Goal: Task Accomplishment & Management: Manage account settings

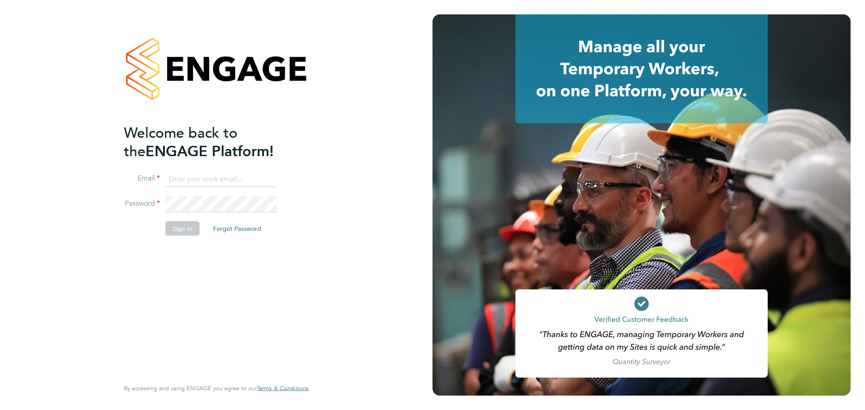
click at [225, 176] on input at bounding box center [220, 179] width 111 height 16
type input "caitlin.rae@integrapeople.com"
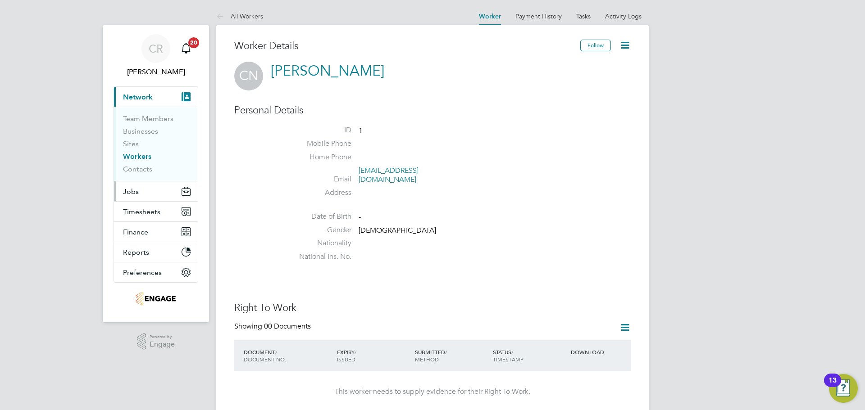
click at [142, 191] on button "Jobs" at bounding box center [156, 191] width 84 height 20
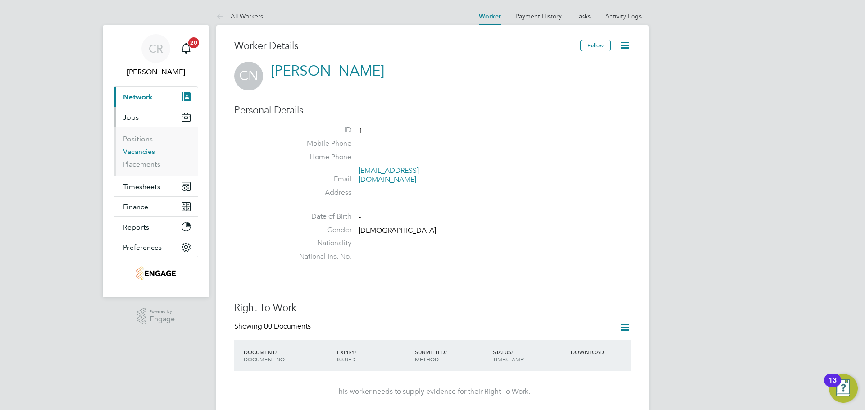
click at [145, 151] on link "Vacancies" at bounding box center [139, 151] width 32 height 9
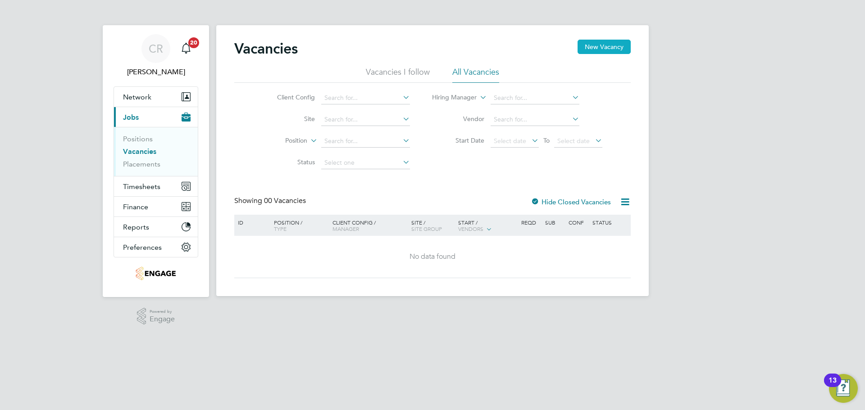
click at [597, 49] on button "New Vacancy" at bounding box center [603, 47] width 53 height 14
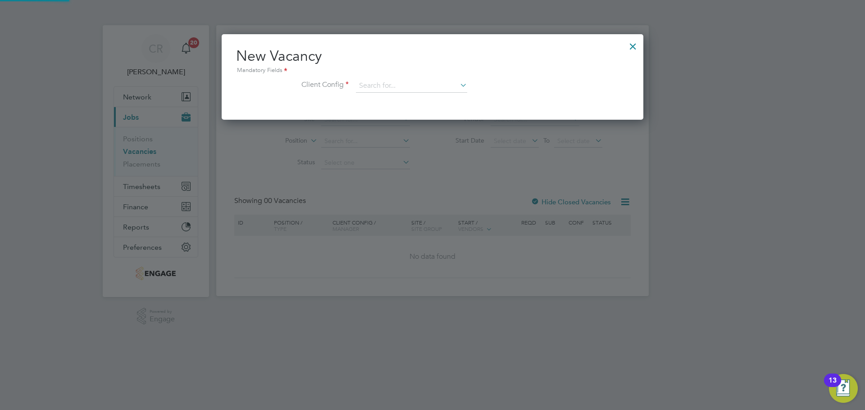
scroll to position [86, 422]
click at [636, 45] on div at bounding box center [633, 44] width 16 height 16
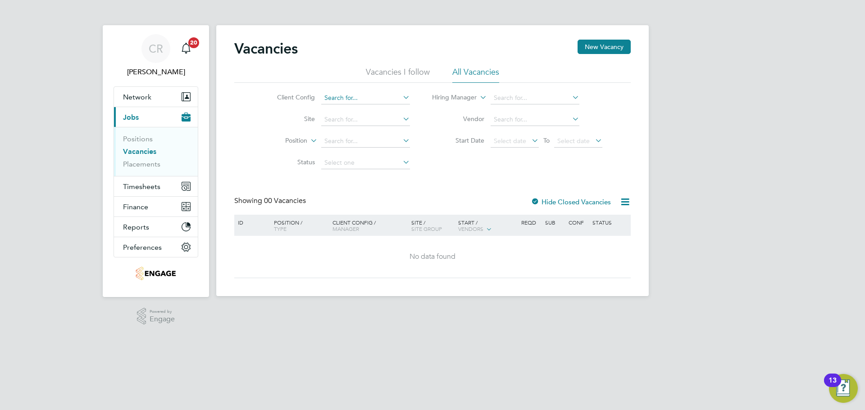
click at [374, 100] on input at bounding box center [365, 98] width 89 height 13
click at [366, 117] on input at bounding box center [365, 119] width 89 height 13
click at [371, 110] on li "Site" at bounding box center [336, 120] width 169 height 22
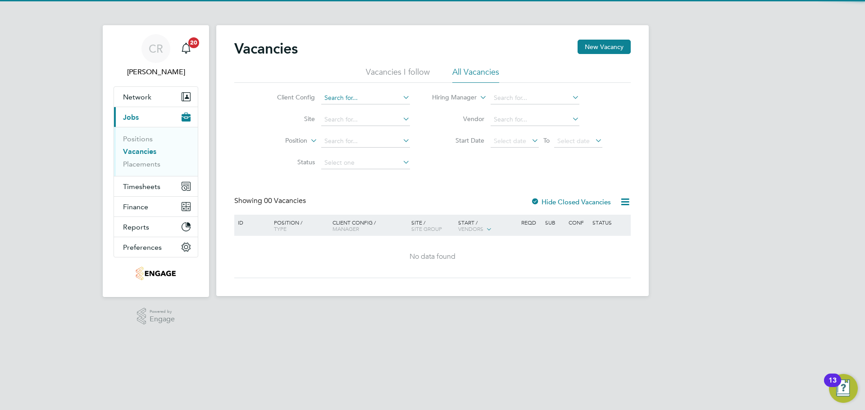
click at [363, 102] on input at bounding box center [365, 98] width 89 height 13
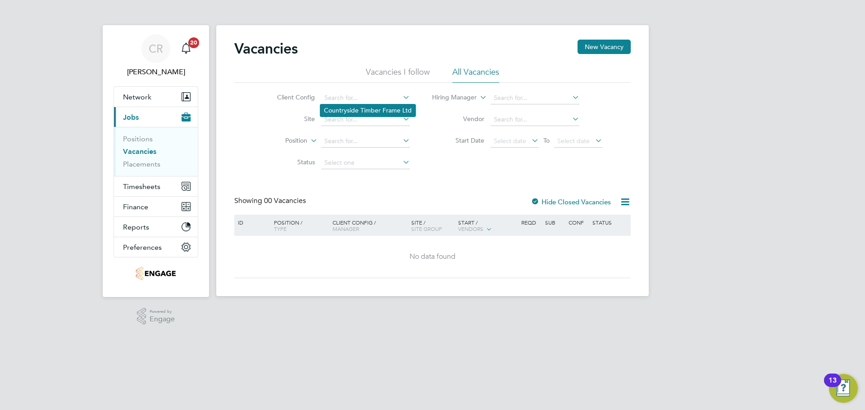
click at [362, 111] on li "Countryside Timber Frame Ltd" at bounding box center [367, 110] width 95 height 12
type input "Countryside Timber Frame Ltd"
click at [531, 196] on div "Vacancies New Vacancy Vacancies I follow All Vacancies Client Config Countrysid…" at bounding box center [432, 159] width 396 height 239
click at [535, 199] on div at bounding box center [534, 202] width 9 height 9
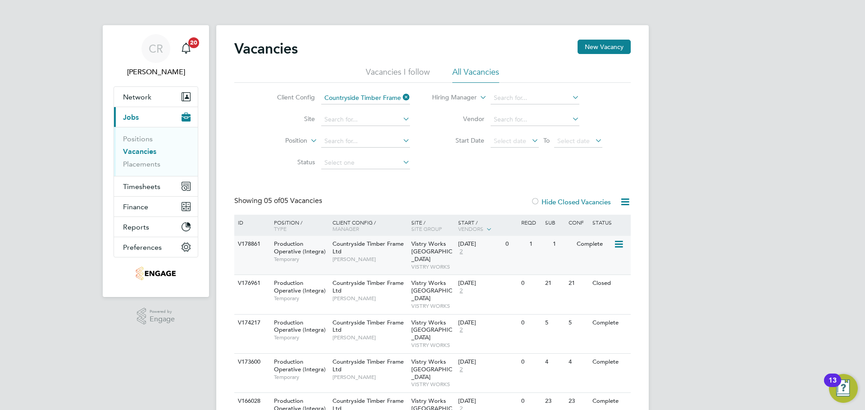
click at [490, 249] on div "11 Aug 2025 2" at bounding box center [479, 248] width 47 height 24
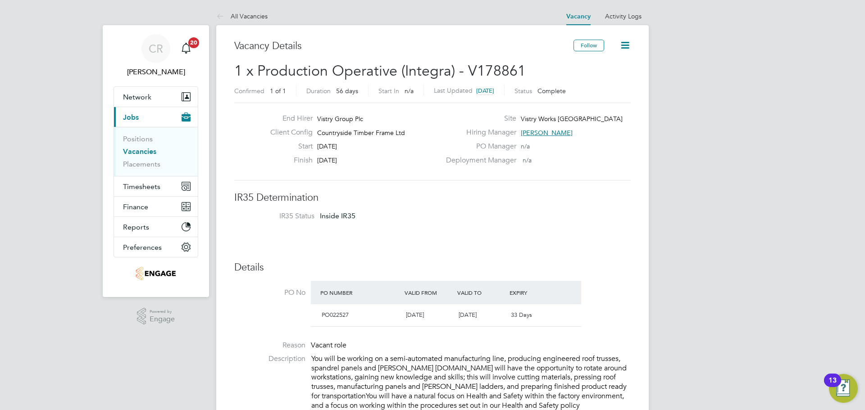
click at [143, 151] on link "Vacancies" at bounding box center [139, 151] width 33 height 9
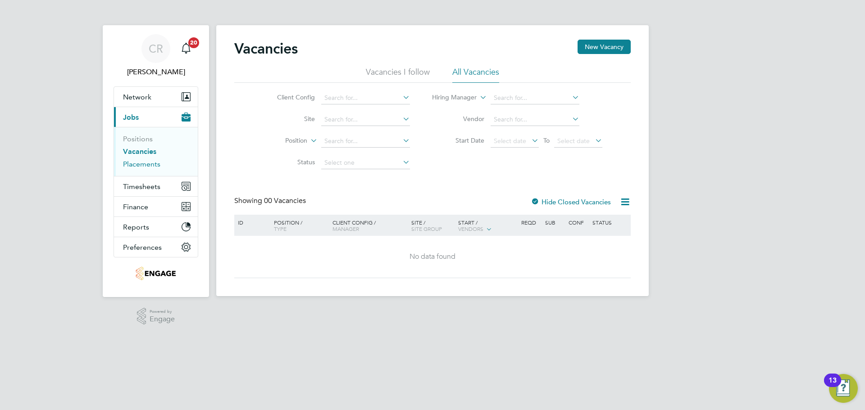
click at [145, 165] on link "Placements" at bounding box center [141, 164] width 37 height 9
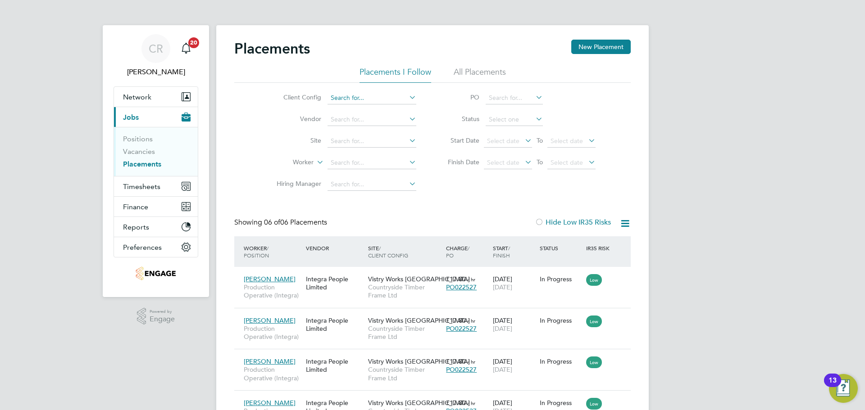
click at [356, 99] on input at bounding box center [371, 98] width 89 height 13
click at [147, 93] on span "Network" at bounding box center [137, 97] width 28 height 9
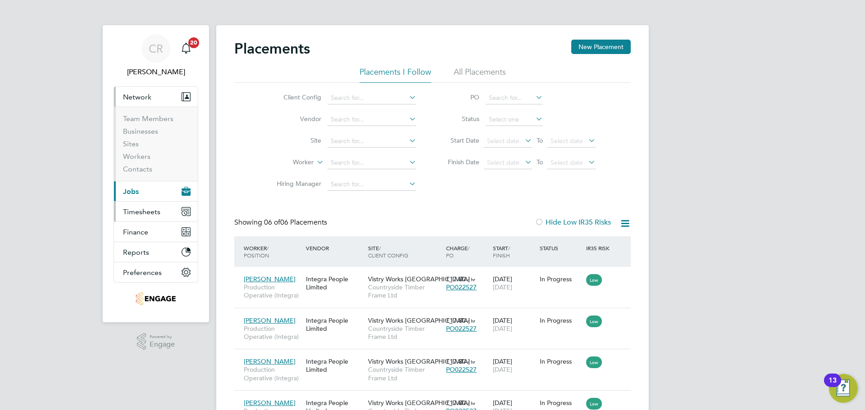
click at [146, 213] on span "Timesheets" at bounding box center [141, 212] width 37 height 9
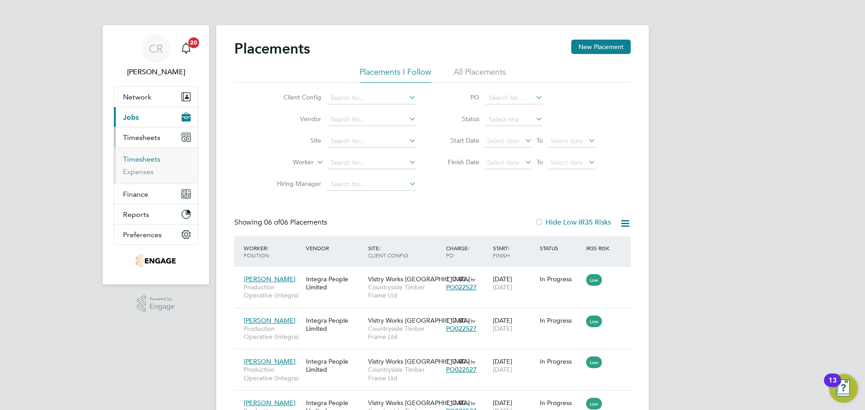
click at [145, 162] on link "Timesheets" at bounding box center [141, 159] width 37 height 9
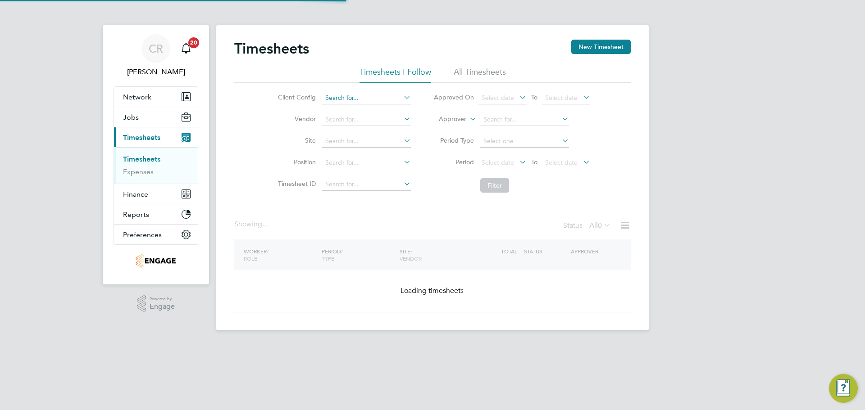
click at [359, 101] on input at bounding box center [366, 98] width 89 height 13
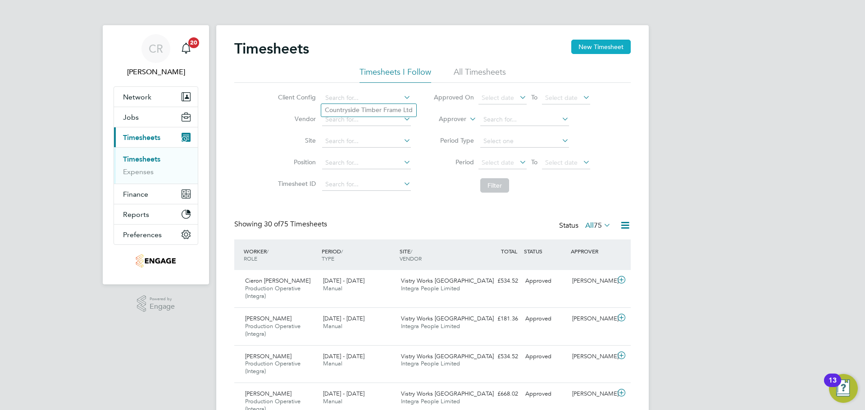
click at [592, 45] on button "New Timesheet" at bounding box center [600, 47] width 59 height 14
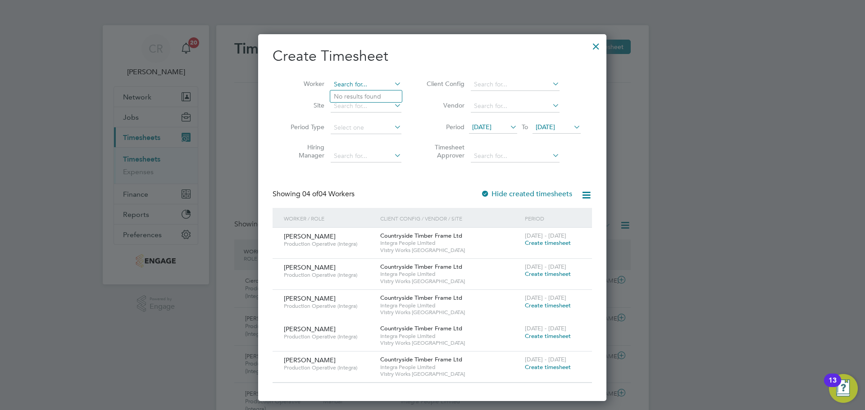
click at [358, 86] on input at bounding box center [366, 84] width 71 height 13
click at [367, 97] on li "Cath erine Nixon" at bounding box center [366, 97] width 73 height 12
type input "[PERSON_NAME]"
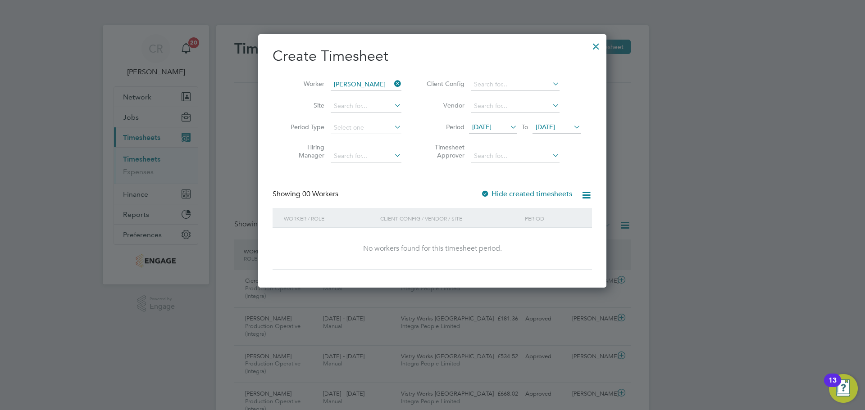
click at [508, 127] on icon at bounding box center [508, 127] width 0 height 13
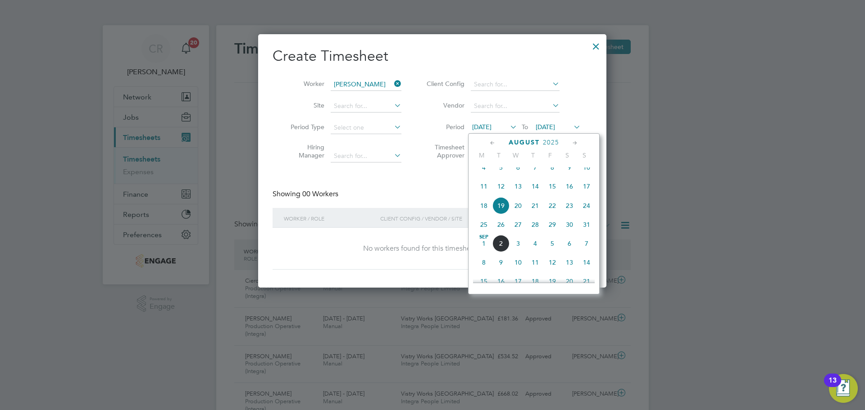
click at [484, 230] on span "25" at bounding box center [483, 224] width 17 height 17
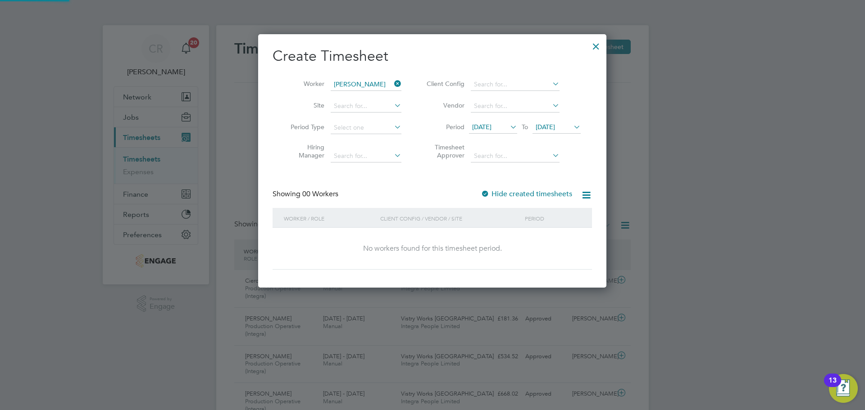
click at [555, 129] on span "[DATE]" at bounding box center [544, 127] width 19 height 8
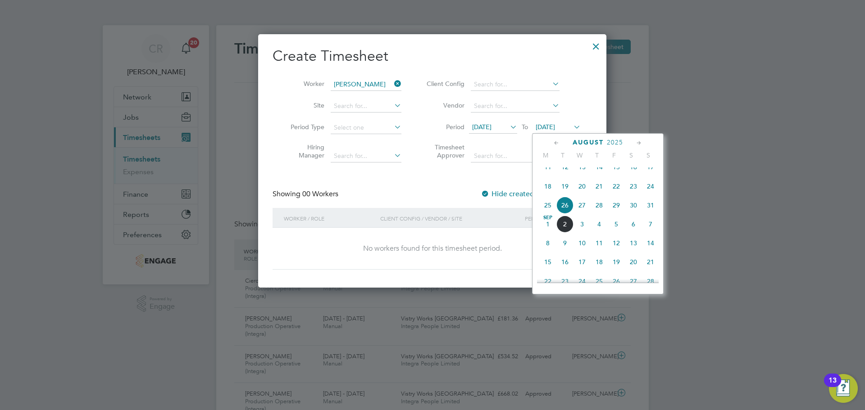
click at [649, 213] on span "31" at bounding box center [650, 205] width 17 height 17
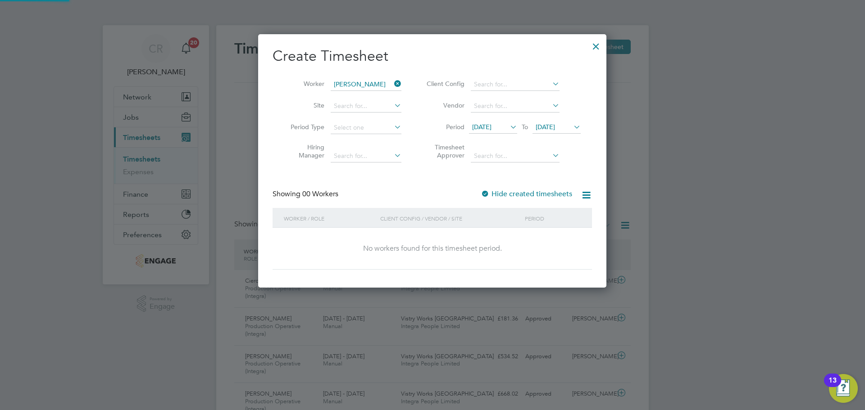
click at [488, 192] on div at bounding box center [484, 194] width 9 height 9
click at [595, 45] on div at bounding box center [596, 44] width 16 height 16
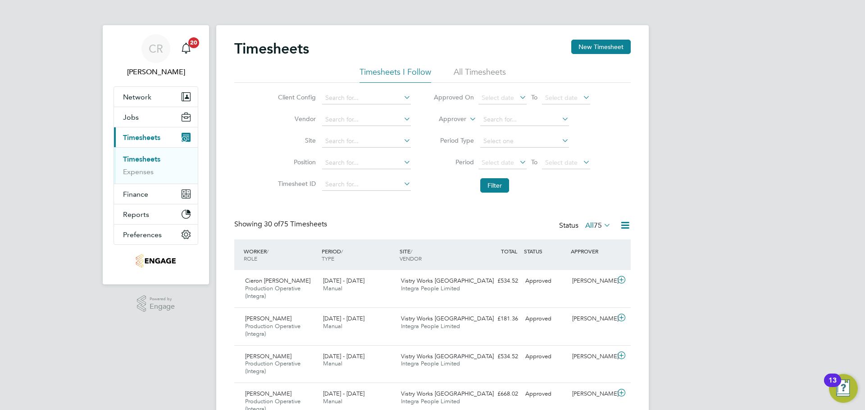
click at [466, 75] on li "All Timesheets" at bounding box center [479, 75] width 52 height 16
click at [139, 96] on span "Network" at bounding box center [137, 97] width 28 height 9
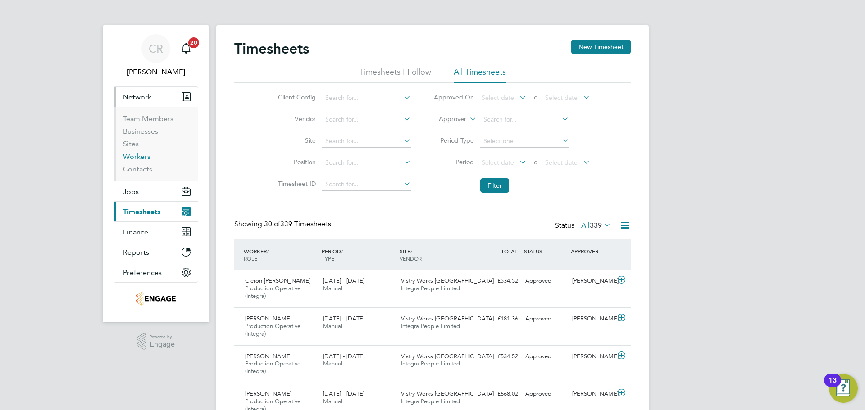
click at [140, 156] on link "Workers" at bounding box center [136, 156] width 27 height 9
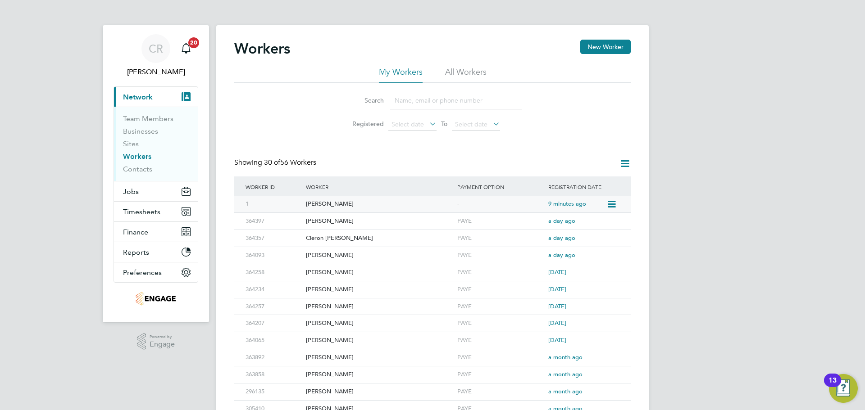
click at [612, 203] on icon at bounding box center [610, 204] width 9 height 11
click at [453, 201] on div "[PERSON_NAME]" at bounding box center [378, 204] width 151 height 17
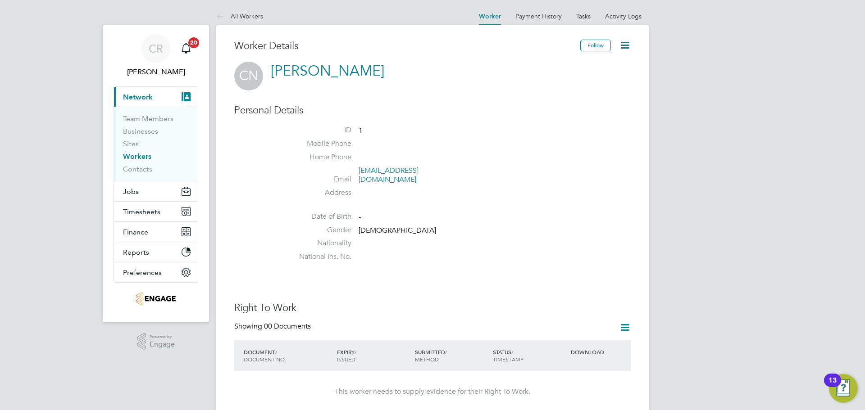
click at [628, 45] on icon at bounding box center [624, 45] width 11 height 11
click at [580, 106] on li "Edit Personal Details e" at bounding box center [573, 105] width 113 height 13
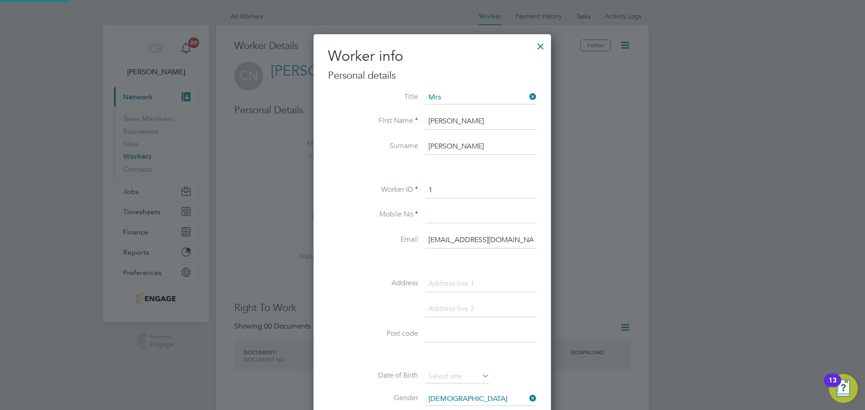
scroll to position [510, 238]
click at [445, 217] on input at bounding box center [480, 216] width 111 height 16
click at [448, 206] on li "Worker ID 1" at bounding box center [432, 194] width 208 height 25
click at [447, 211] on input at bounding box center [480, 216] width 111 height 16
paste input "07732 649616"
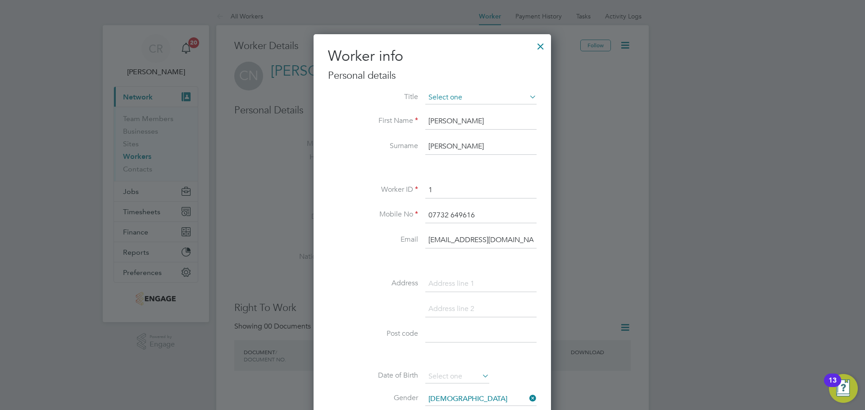
type input "07732 649616"
click at [471, 99] on input at bounding box center [480, 98] width 111 height 14
click at [449, 132] on li "Miss" at bounding box center [481, 134] width 112 height 12
type input "Miss"
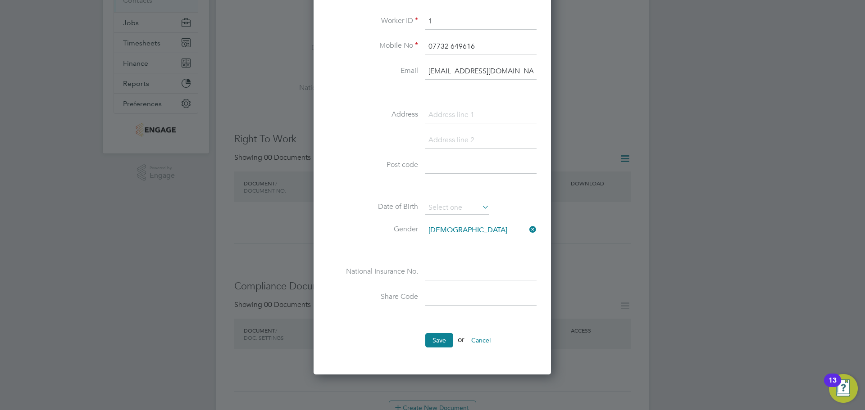
scroll to position [180, 0]
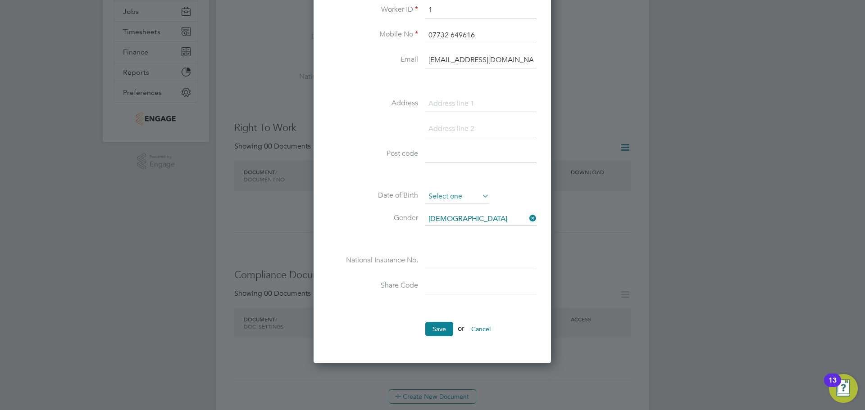
click at [455, 193] on input at bounding box center [457, 197] width 64 height 14
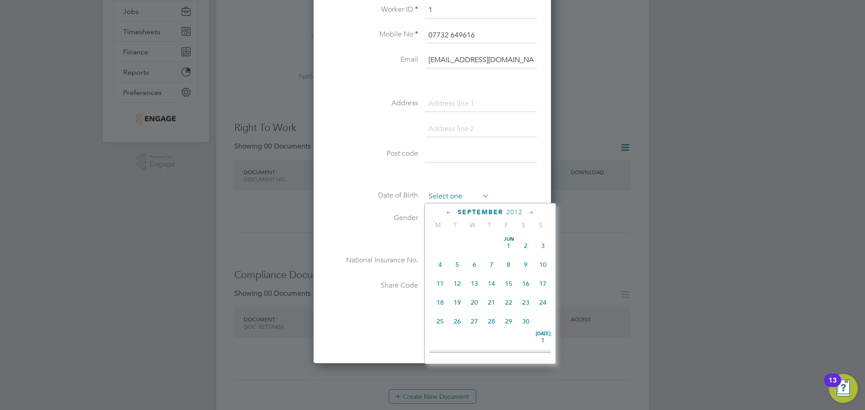
scroll to position [273, 0]
click at [467, 189] on div "Title Miss First Name Catherine Surname Nixon Worker ID 1 Mobile No 07732 64961…" at bounding box center [432, 112] width 208 height 402
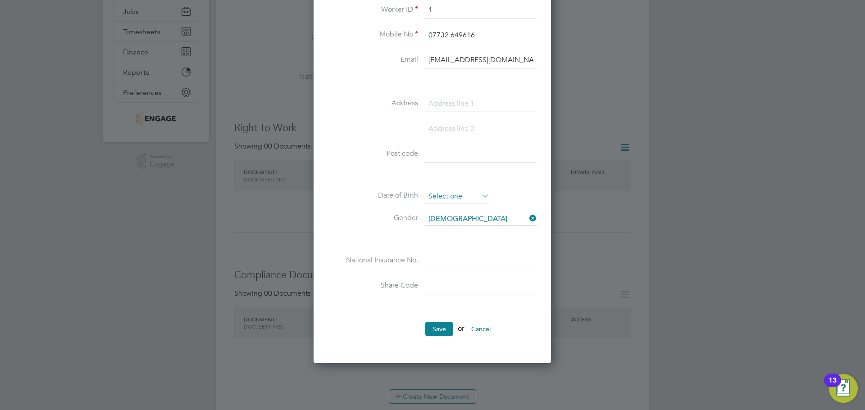
click at [460, 194] on input at bounding box center [457, 197] width 64 height 14
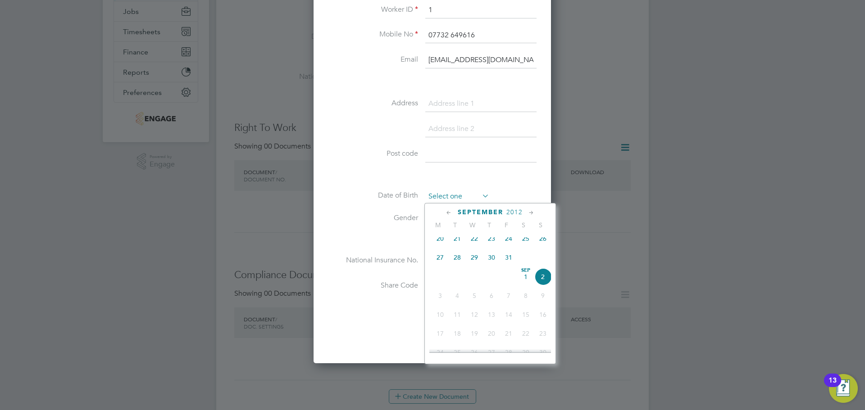
click at [439, 197] on input at bounding box center [457, 197] width 64 height 14
click at [509, 209] on span "2012" at bounding box center [514, 212] width 16 height 8
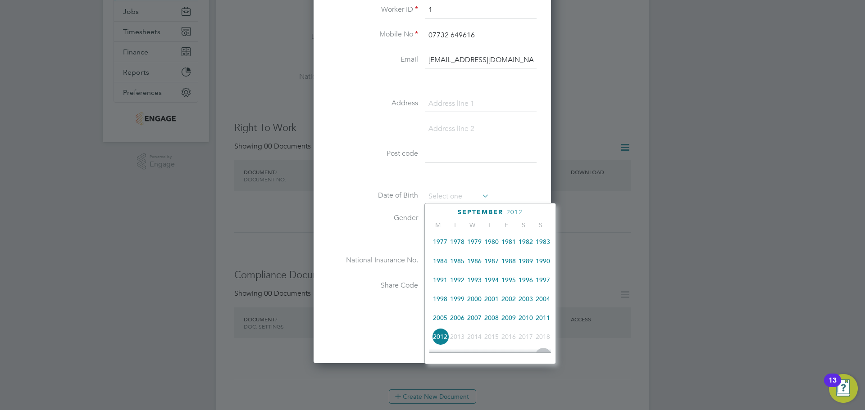
scroll to position [149, 0]
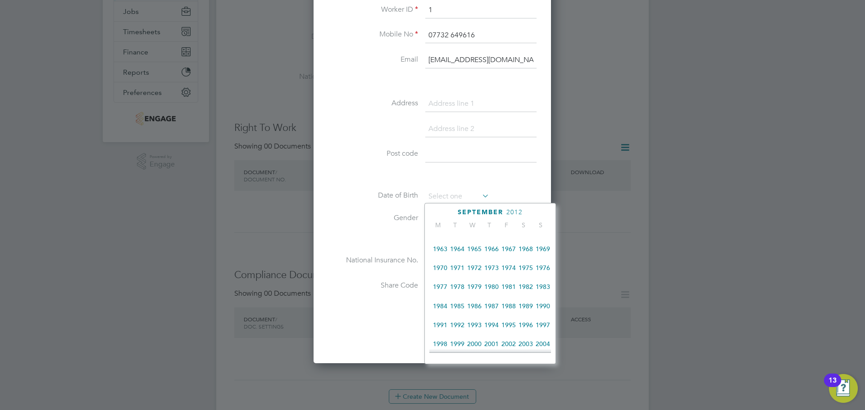
click at [512, 187] on div "Title Miss First Name Catherine Surname Nixon Worker ID 1 Mobile No 07732 64961…" at bounding box center [432, 112] width 208 height 402
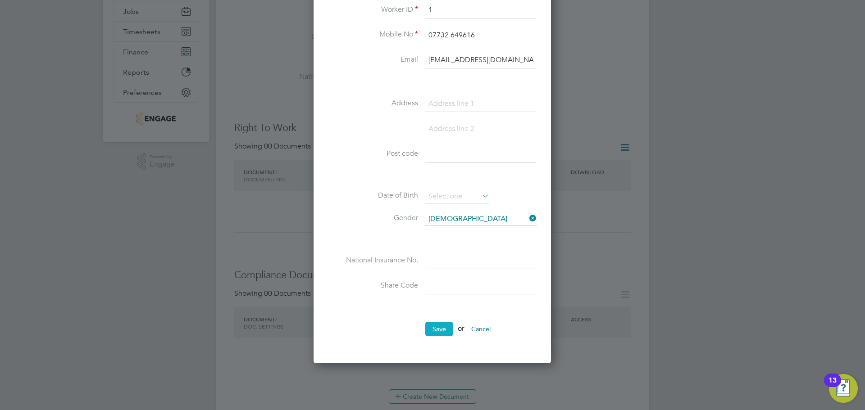
click at [442, 326] on button "Save" at bounding box center [439, 329] width 28 height 14
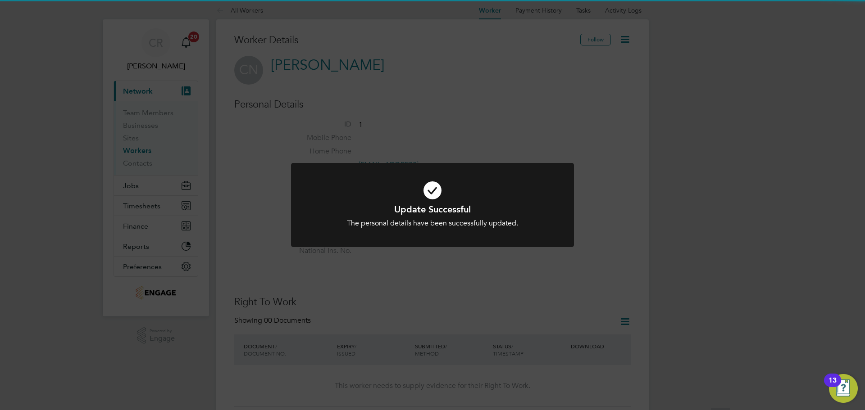
scroll to position [0, 0]
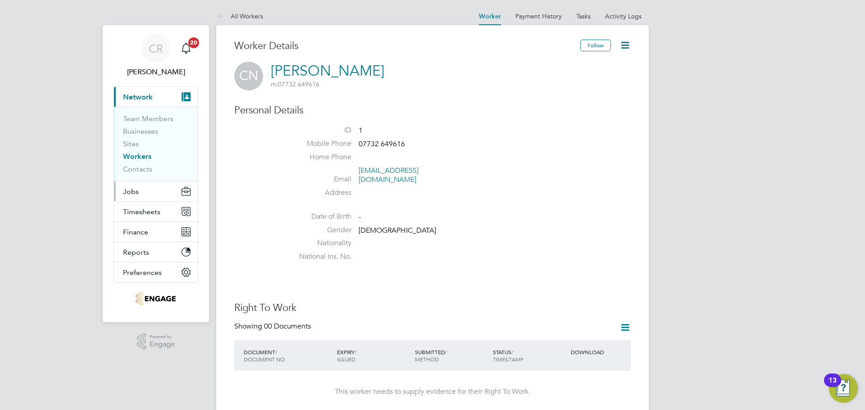
click at [135, 186] on button "Jobs" at bounding box center [156, 191] width 84 height 20
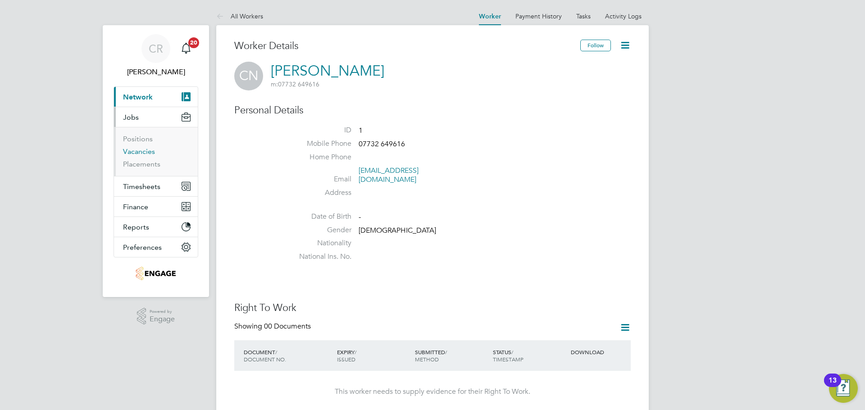
click at [145, 151] on link "Vacancies" at bounding box center [139, 151] width 32 height 9
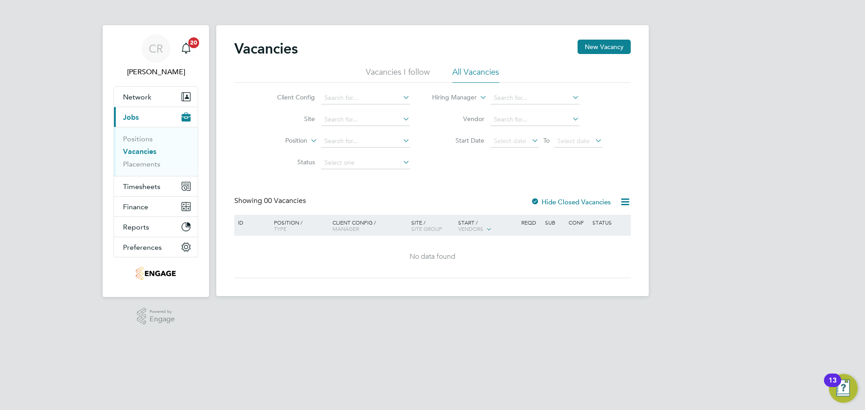
click at [394, 68] on li "Vacancies I follow" at bounding box center [398, 75] width 64 height 16
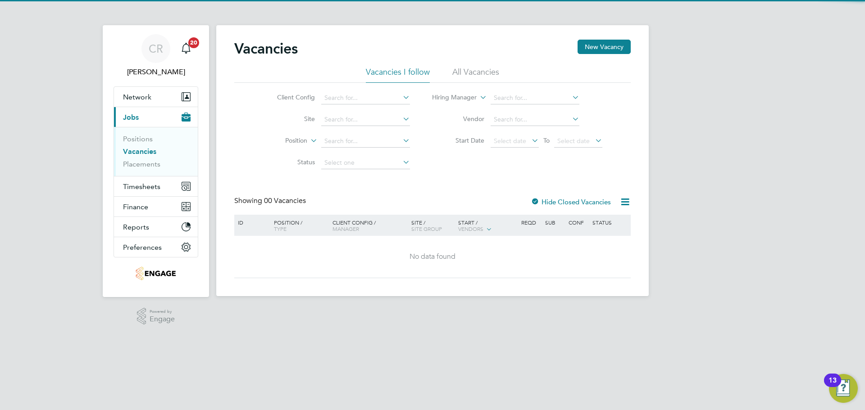
click at [474, 80] on li "All Vacancies" at bounding box center [475, 75] width 47 height 16
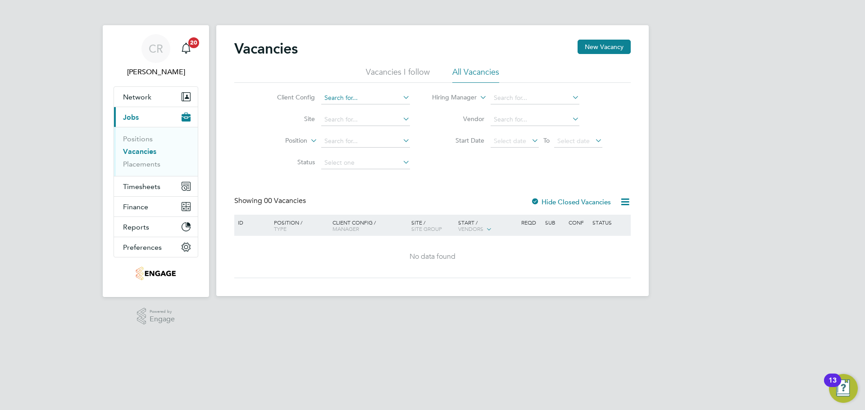
click at [367, 96] on input at bounding box center [365, 98] width 89 height 13
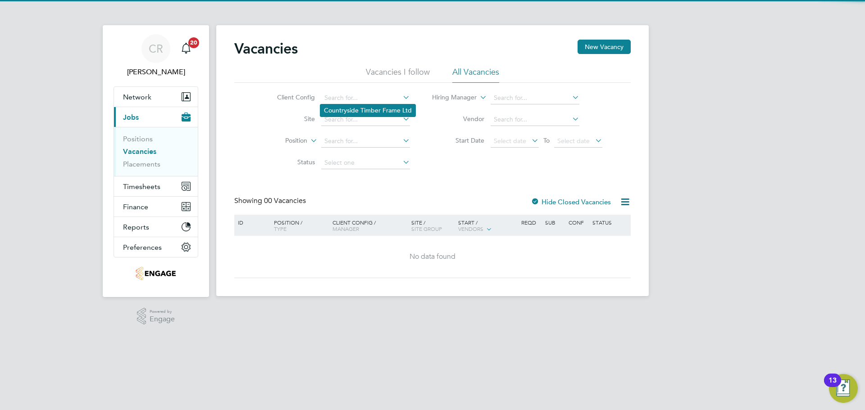
click at [360, 114] on li "Countryside Timber Frame Ltd" at bounding box center [367, 110] width 95 height 12
type input "Countryside Timber Frame Ltd"
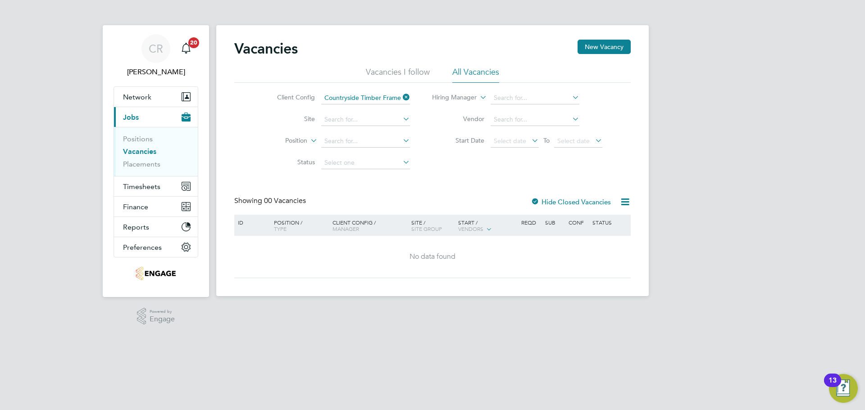
click at [536, 203] on div at bounding box center [534, 202] width 9 height 9
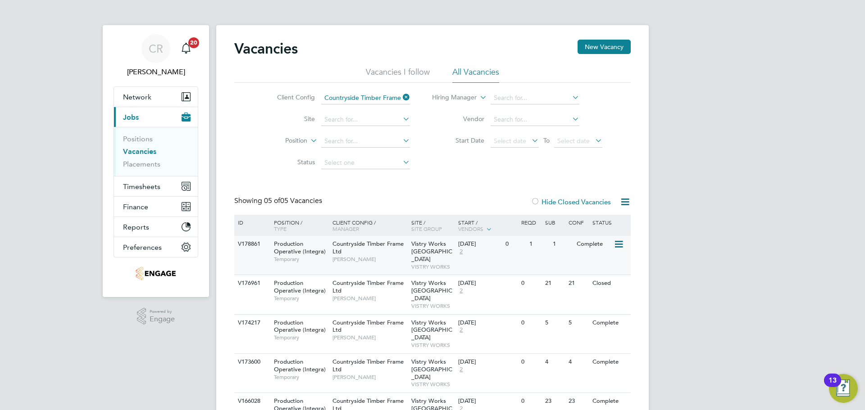
click at [618, 243] on icon at bounding box center [617, 244] width 9 height 11
click at [593, 285] on li "Update Status" at bounding box center [596, 290] width 52 height 13
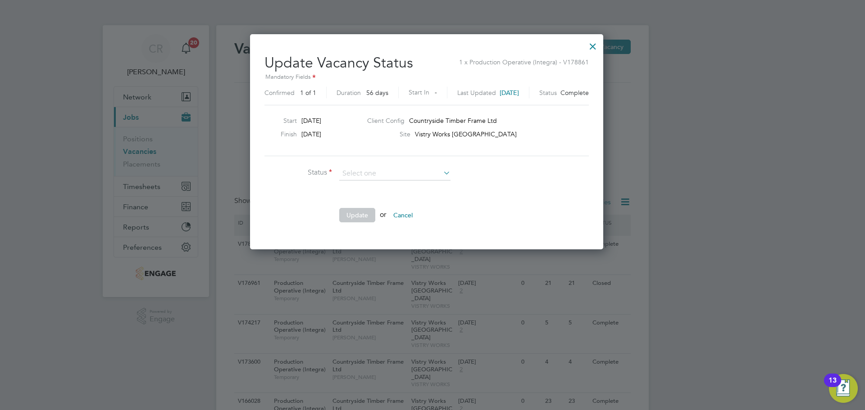
click at [601, 40] on div at bounding box center [592, 44] width 16 height 16
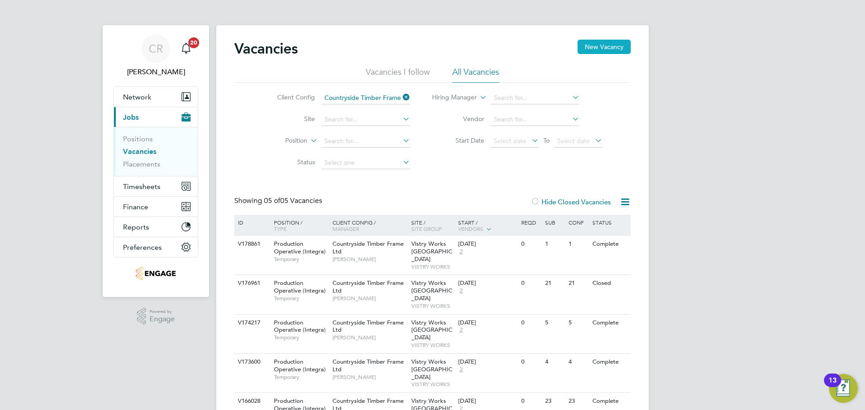
click at [600, 45] on button "New Vacancy" at bounding box center [603, 47] width 53 height 14
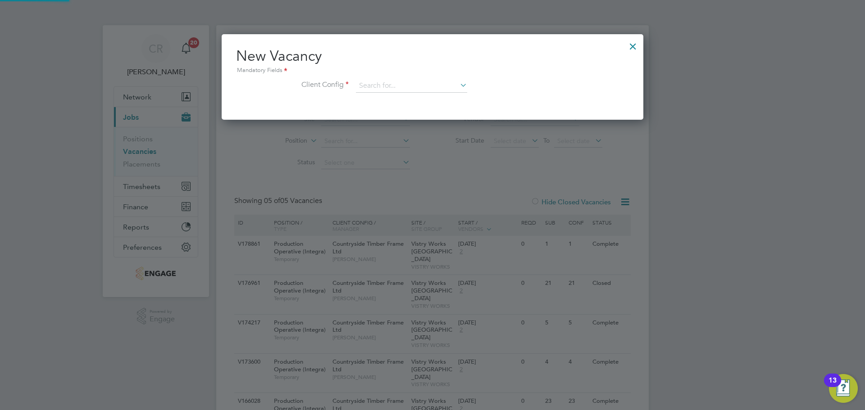
scroll to position [86, 422]
click at [408, 88] on input at bounding box center [411, 86] width 111 height 14
type input "countyrside]"
drag, startPoint x: 422, startPoint y: 83, endPoint x: 412, endPoint y: 77, distance: 12.0
click at [424, 83] on input at bounding box center [411, 86] width 111 height 14
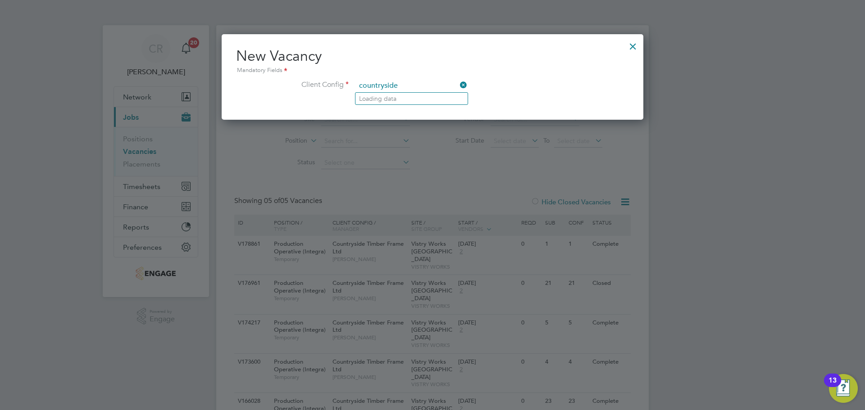
type input "countryside"
click at [629, 39] on div at bounding box center [633, 44] width 16 height 16
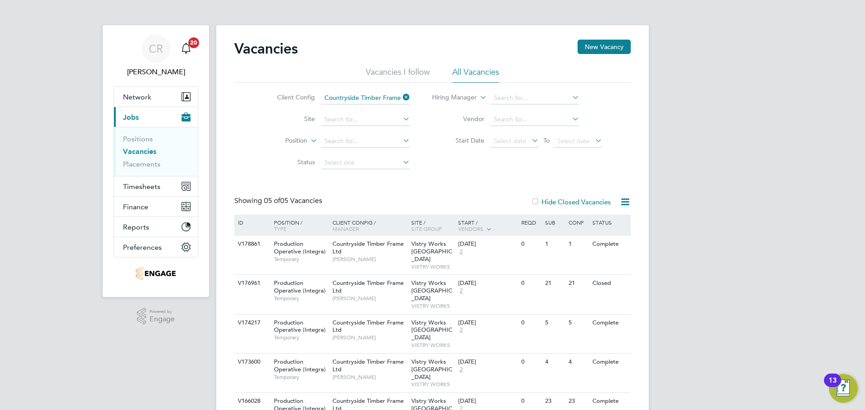
click at [536, 202] on div at bounding box center [534, 202] width 9 height 9
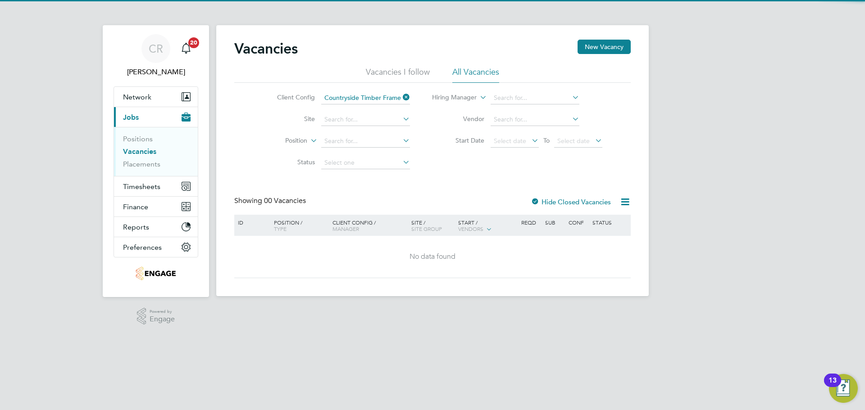
click at [536, 202] on div at bounding box center [534, 202] width 9 height 9
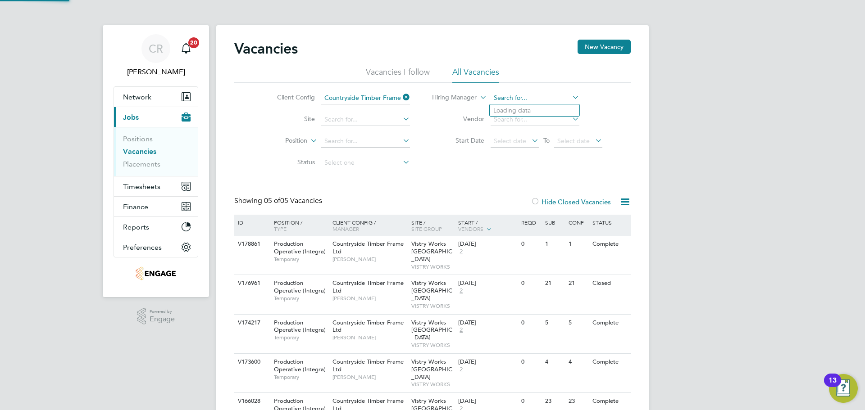
click at [526, 99] on input at bounding box center [534, 98] width 89 height 13
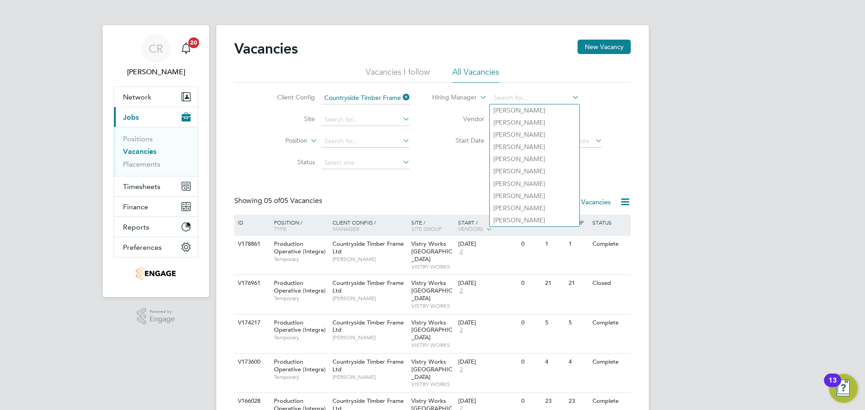
click at [589, 89] on li "Hiring Manager" at bounding box center [517, 98] width 192 height 22
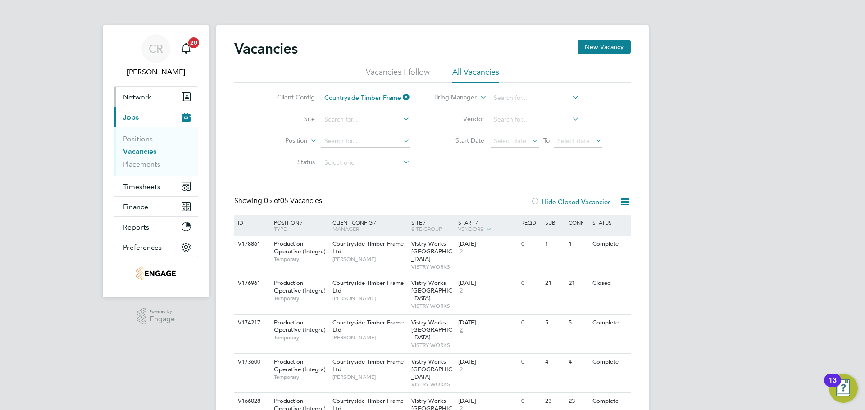
click at [138, 98] on span "Network" at bounding box center [137, 97] width 28 height 9
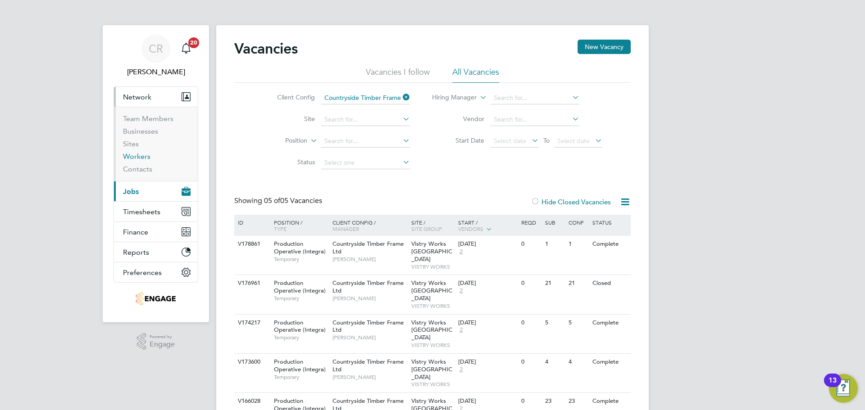
click at [139, 153] on link "Workers" at bounding box center [136, 156] width 27 height 9
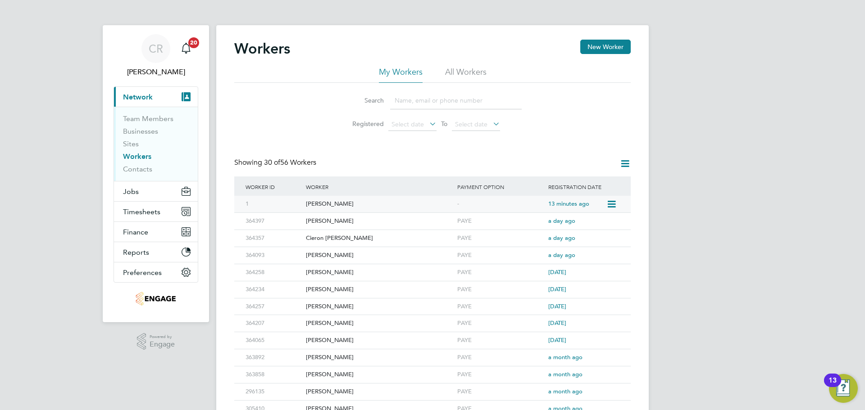
click at [612, 201] on icon at bounding box center [610, 204] width 9 height 11
click at [454, 204] on div "[PERSON_NAME]" at bounding box center [378, 204] width 151 height 17
click at [414, 207] on div "[PERSON_NAME]" at bounding box center [378, 204] width 151 height 17
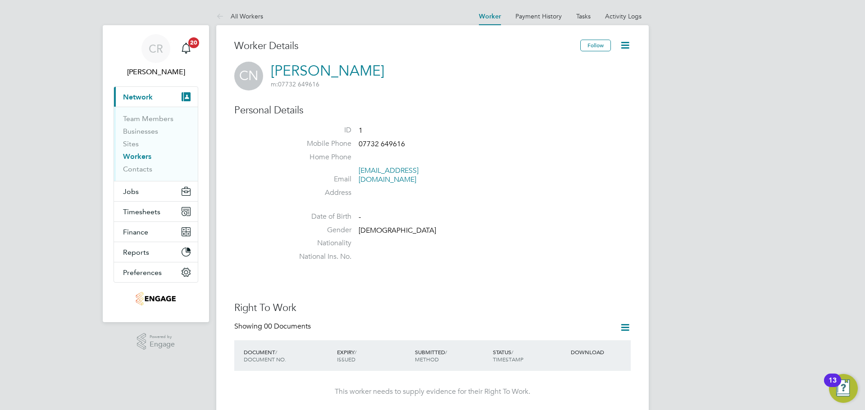
click at [625, 49] on icon at bounding box center [624, 45] width 11 height 11
click at [615, 16] on link "Activity Logs" at bounding box center [623, 16] width 36 height 8
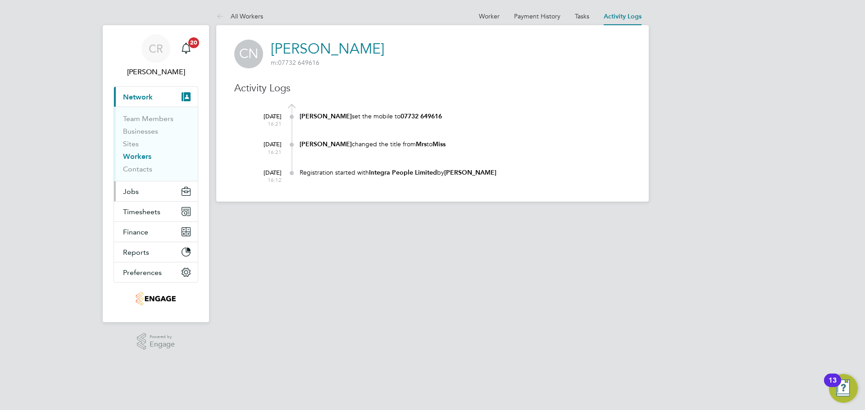
click at [146, 191] on button "Jobs" at bounding box center [156, 191] width 84 height 20
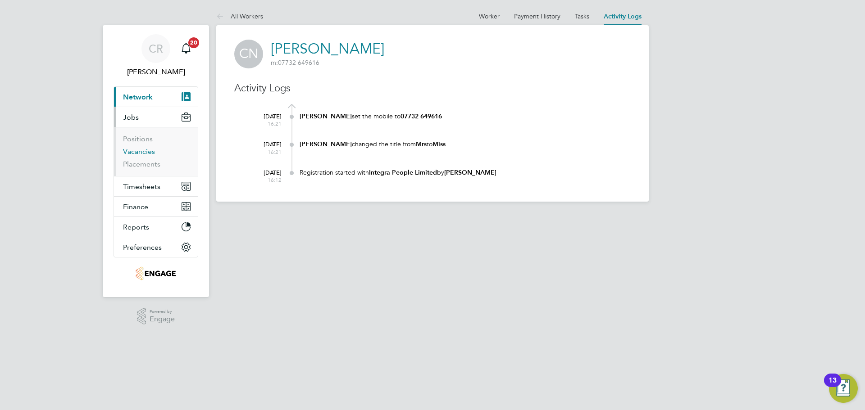
click at [149, 150] on link "Vacancies" at bounding box center [139, 151] width 32 height 9
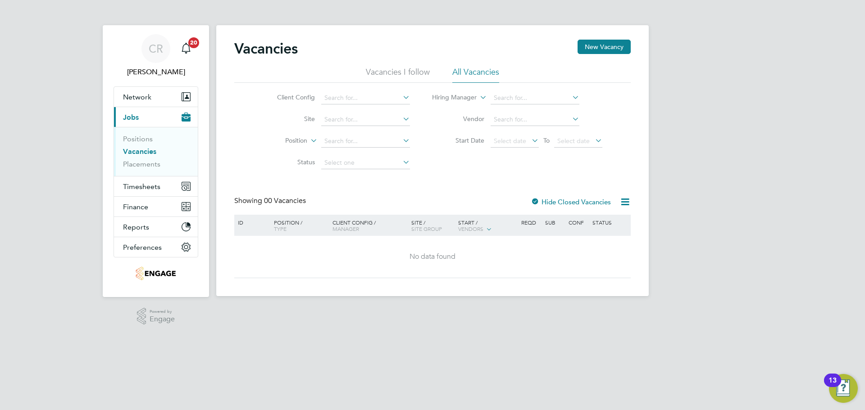
click at [390, 72] on li "Vacancies I follow" at bounding box center [398, 75] width 64 height 16
click at [484, 79] on li "All Vacancies" at bounding box center [475, 75] width 47 height 16
drag, startPoint x: 598, startPoint y: 43, endPoint x: 597, endPoint y: 26, distance: 17.2
click at [598, 36] on div "Vacancies New Vacancy Vacancies I follow All Vacancies Client Config Site Posit…" at bounding box center [432, 160] width 432 height 271
click at [599, 45] on button "New Vacancy" at bounding box center [603, 47] width 53 height 14
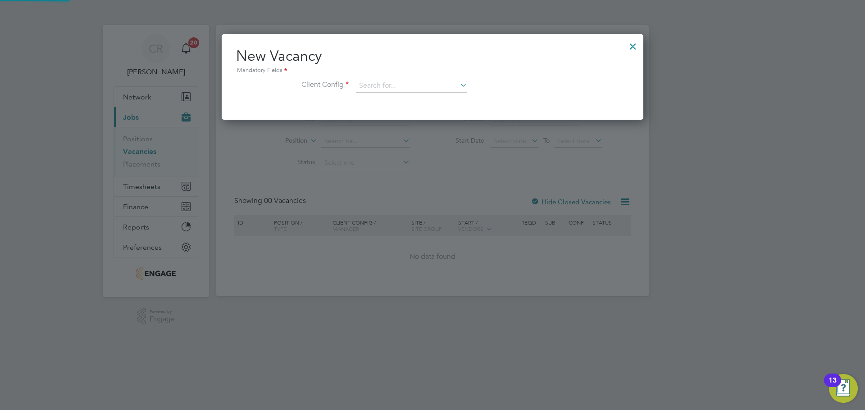
scroll to position [86, 422]
click at [366, 82] on input at bounding box center [411, 86] width 111 height 14
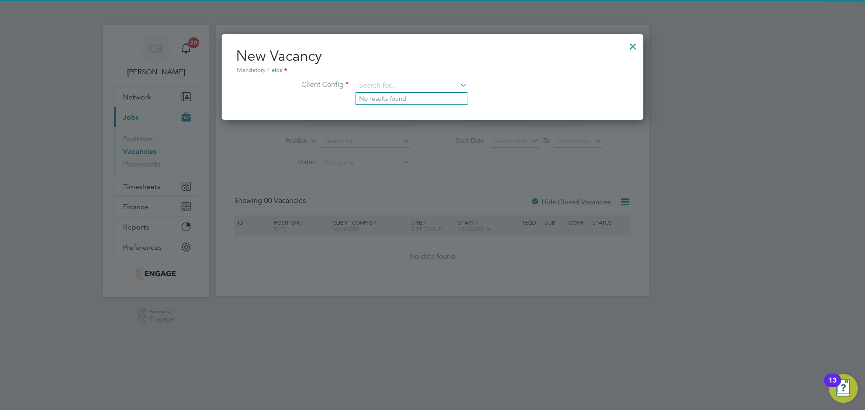
click at [633, 50] on div at bounding box center [633, 44] width 16 height 16
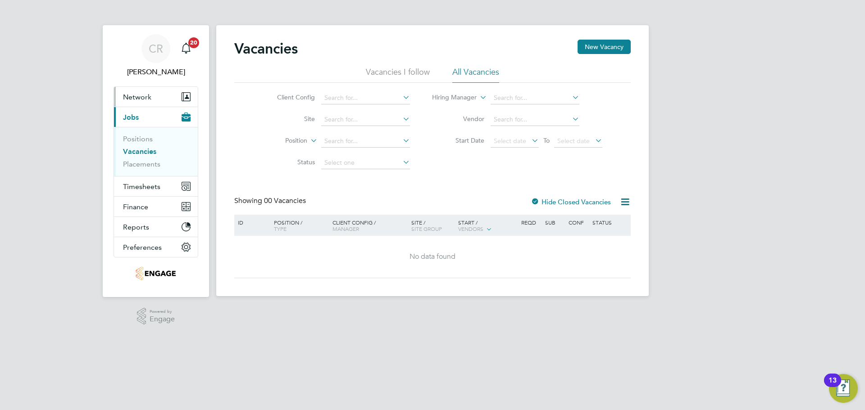
click at [153, 97] on button "Network" at bounding box center [156, 97] width 84 height 20
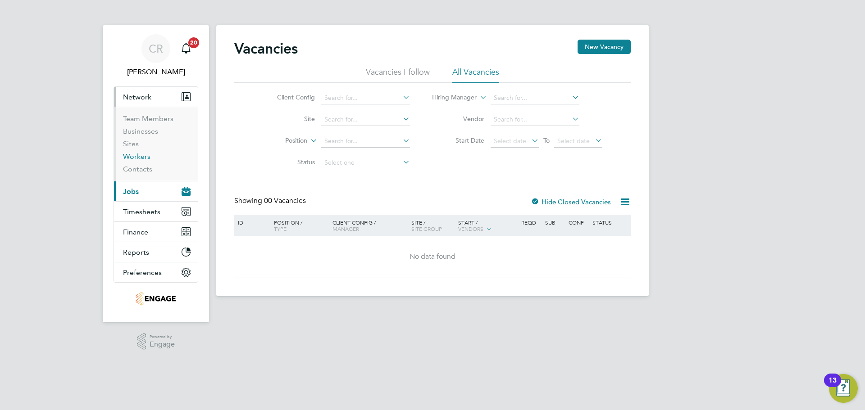
click at [136, 155] on link "Workers" at bounding box center [136, 156] width 27 height 9
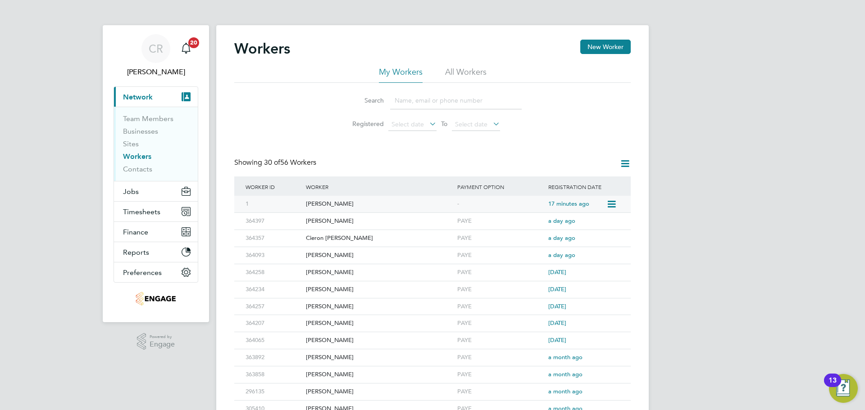
click at [547, 202] on div "17 minutes ago" at bounding box center [576, 204] width 60 height 17
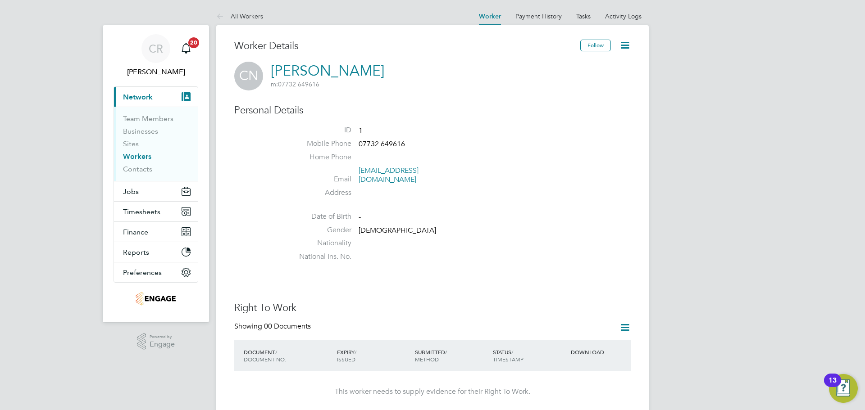
click at [356, 202] on li at bounding box center [459, 202] width 342 height 1
click at [358, 213] on span "-" at bounding box center [359, 217] width 2 height 9
drag, startPoint x: 598, startPoint y: 316, endPoint x: 624, endPoint y: 330, distance: 29.2
click at [611, 325] on div "Showing 00 Documents" at bounding box center [432, 331] width 396 height 18
click at [624, 322] on icon at bounding box center [624, 327] width 11 height 11
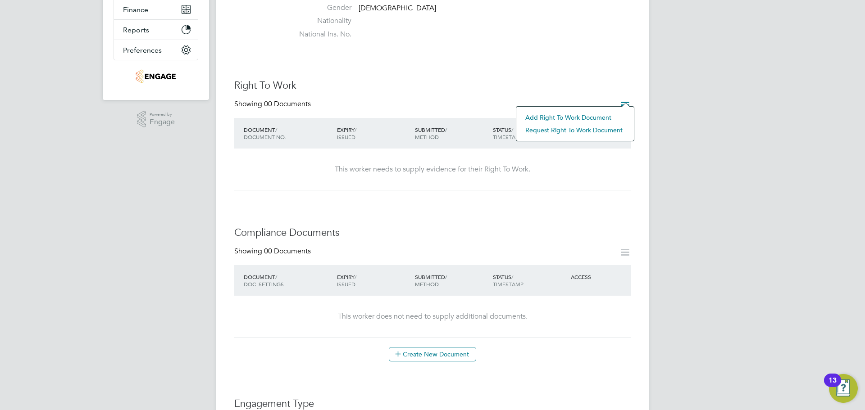
scroll to position [315, 0]
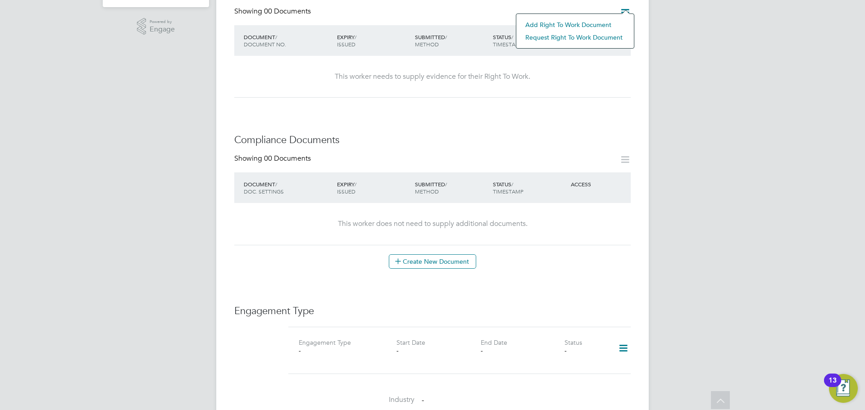
click at [620, 154] on icon at bounding box center [624, 159] width 11 height 11
click at [622, 344] on icon at bounding box center [623, 348] width 16 height 21
click at [583, 377] on li "Add Engagement Type" at bounding box center [576, 378] width 102 height 13
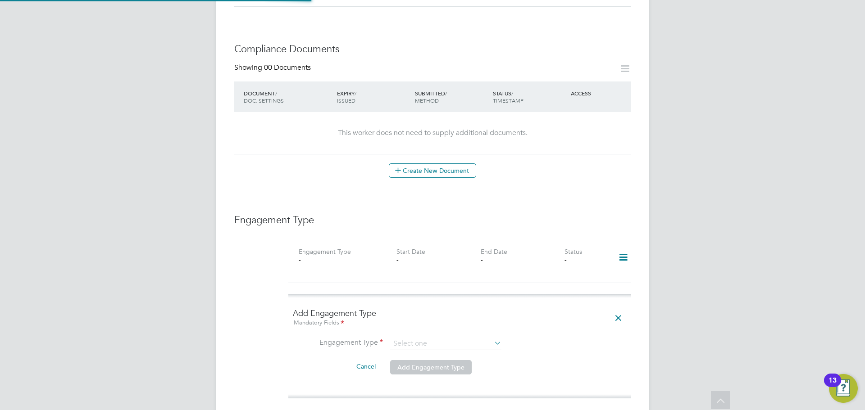
scroll to position [495, 0]
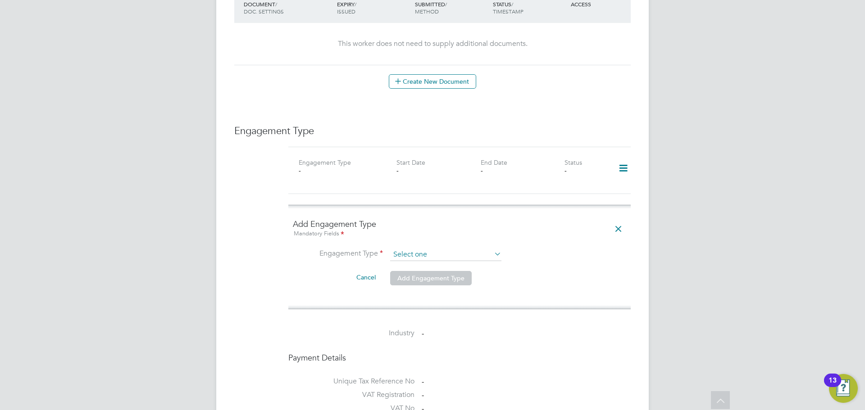
click at [431, 249] on input at bounding box center [445, 255] width 111 height 13
click at [426, 268] on li "PAYE Direct" at bounding box center [445, 271] width 112 height 13
type input "PAYE Direct"
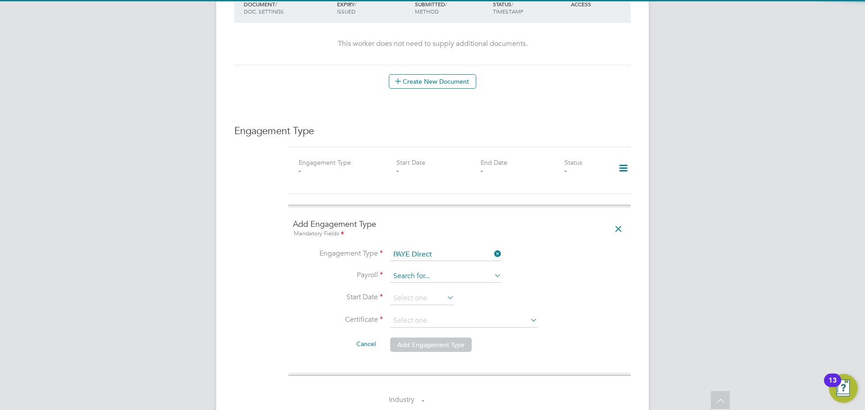
click at [420, 270] on input at bounding box center [445, 276] width 111 height 13
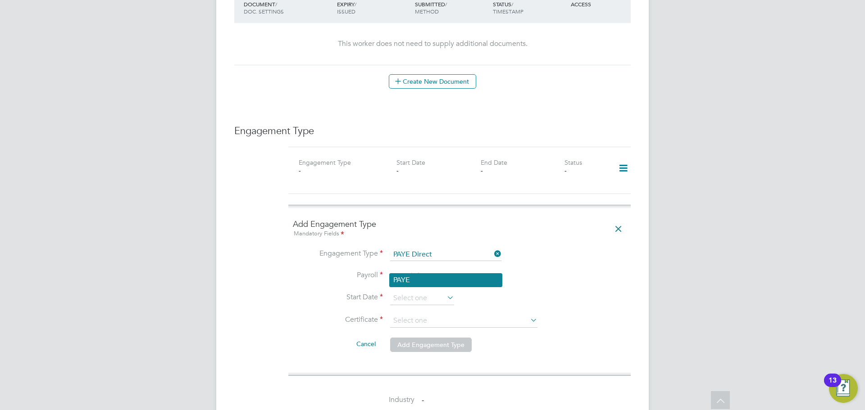
click at [423, 281] on li "PAYE" at bounding box center [445, 280] width 112 height 13
type input "PAYE"
click at [418, 292] on input at bounding box center [422, 299] width 64 height 14
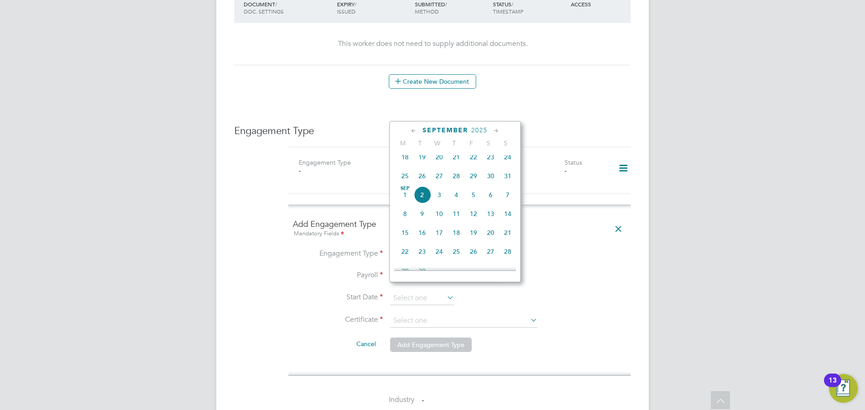
click at [404, 177] on span "25" at bounding box center [404, 176] width 17 height 17
type input "[DATE]"
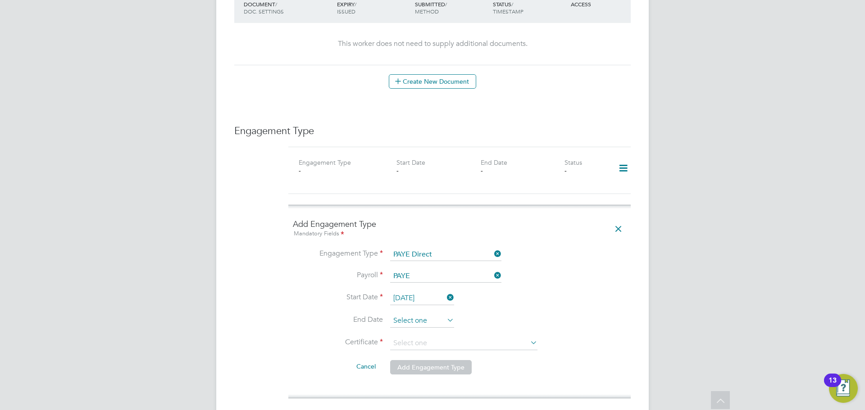
click at [427, 314] on input at bounding box center [422, 321] width 64 height 14
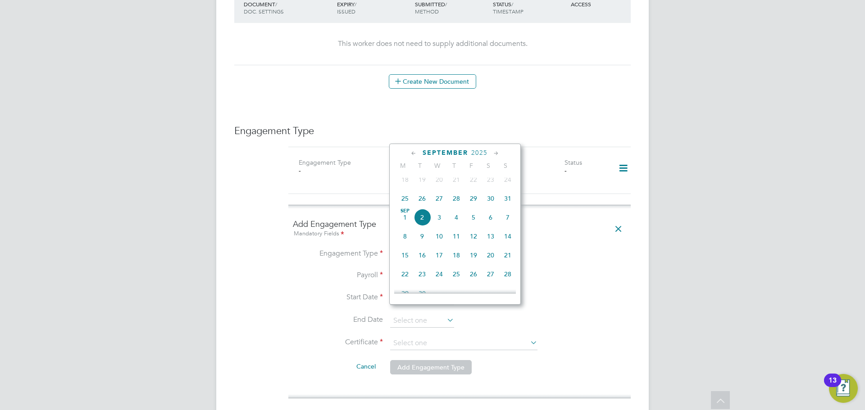
click at [479, 151] on span "2025" at bounding box center [479, 153] width 16 height 8
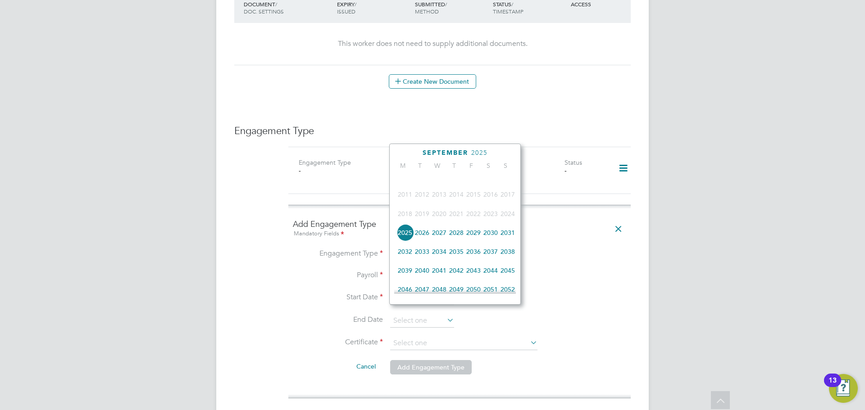
click at [423, 237] on span "2026" at bounding box center [421, 232] width 17 height 17
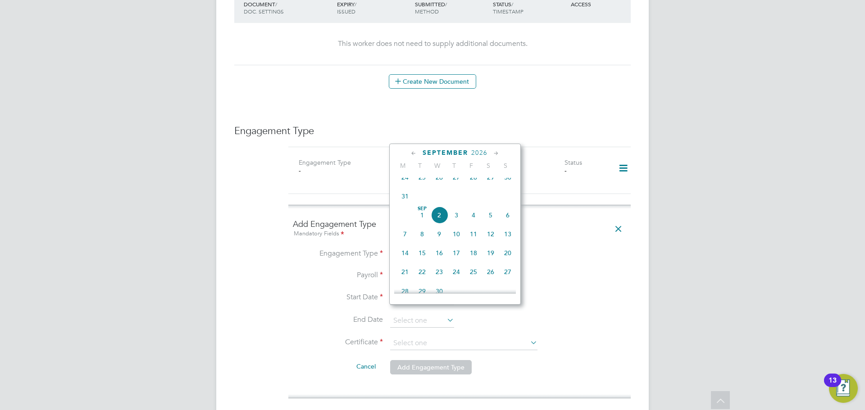
scroll to position [329, 0]
click at [453, 265] on span "[DATE]" at bounding box center [456, 256] width 17 height 17
type input "[DATE]"
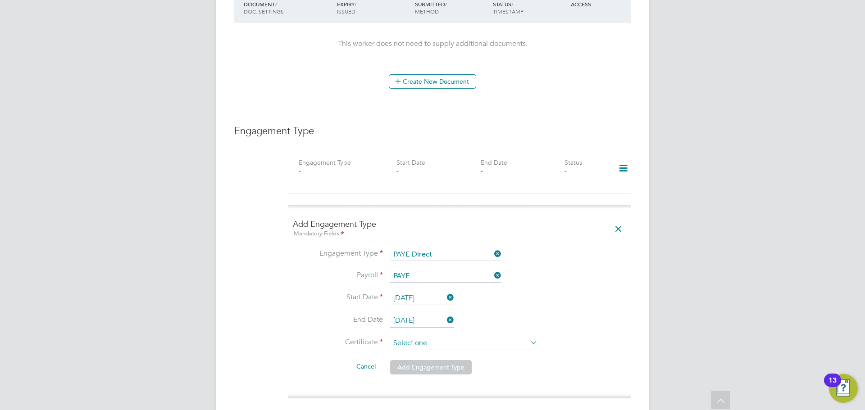
click at [437, 337] on input at bounding box center [463, 344] width 147 height 14
click at [435, 358] on li "No, worker doesn't have a P45 certificate" at bounding box center [463, 359] width 148 height 12
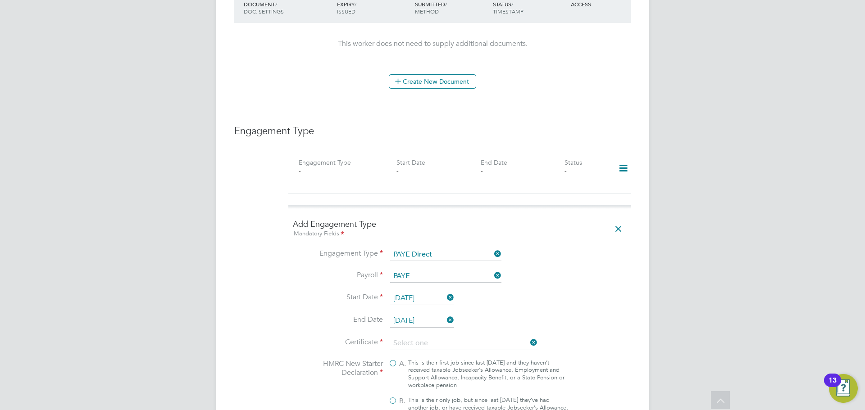
type input "No, worker doesn't have a P45 certificate"
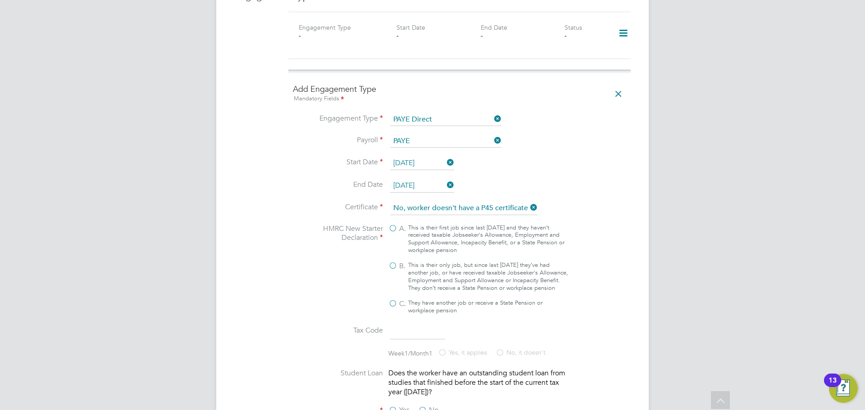
click at [391, 262] on label "B. This is their only job, but since last [DATE] they’ve had another job, or ha…" at bounding box center [478, 277] width 180 height 31
click at [0, 0] on input "B. This is their only job, but since last [DATE] they’ve had another job, or ha…" at bounding box center [0, 0] width 0 height 0
type input "1257L"
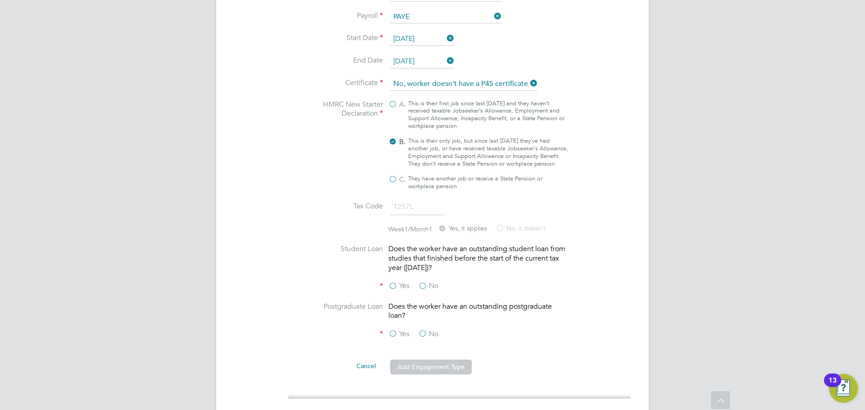
scroll to position [765, 0]
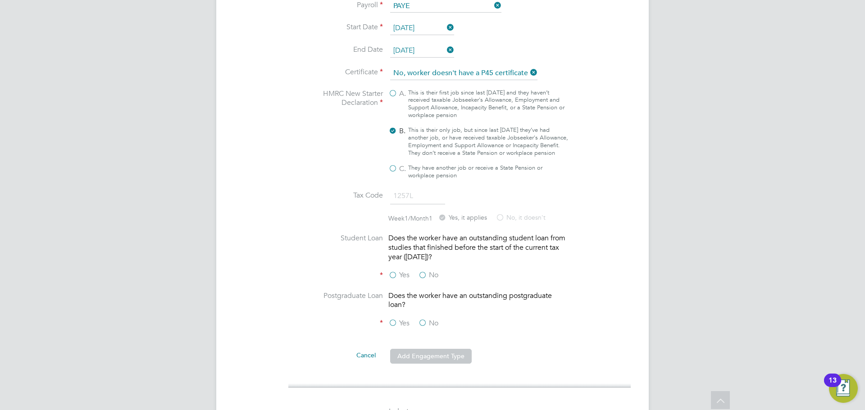
click at [425, 272] on label "No" at bounding box center [428, 275] width 20 height 9
click at [0, 0] on input "No" at bounding box center [0, 0] width 0 height 0
drag, startPoint x: 423, startPoint y: 317, endPoint x: 430, endPoint y: 313, distance: 8.9
click at [423, 319] on label "No" at bounding box center [428, 323] width 20 height 9
click at [0, 0] on input "No" at bounding box center [0, 0] width 0 height 0
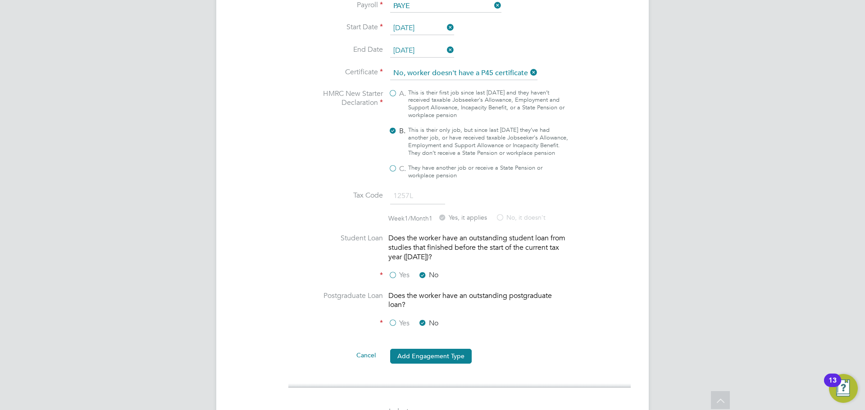
scroll to position [901, 0]
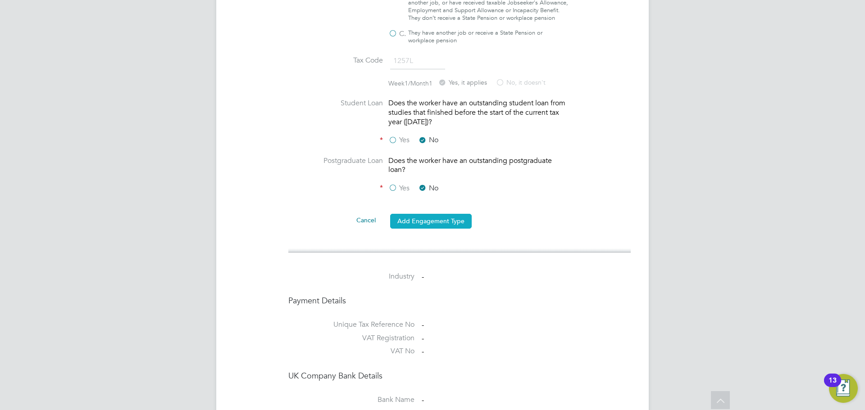
click at [433, 220] on button "Add Engagement Type" at bounding box center [431, 221] width 82 height 14
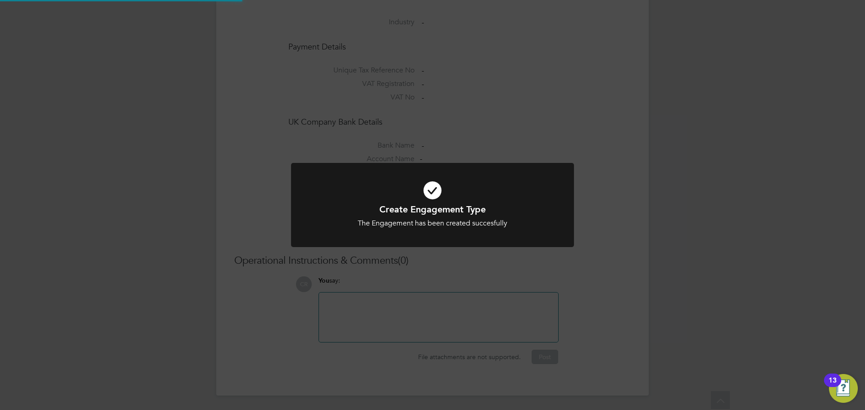
scroll to position [684, 0]
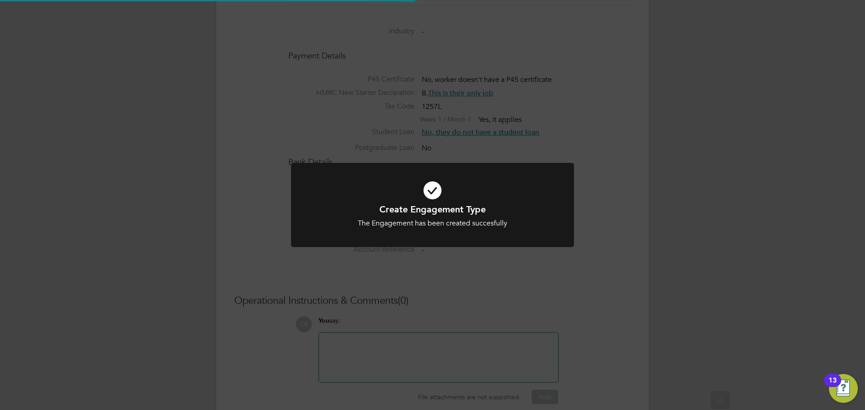
click at [456, 156] on div "Create Engagement Type The Engagement has been created succesfully Cancel Okay" at bounding box center [432, 205] width 865 height 410
click at [432, 186] on icon at bounding box center [432, 190] width 234 height 35
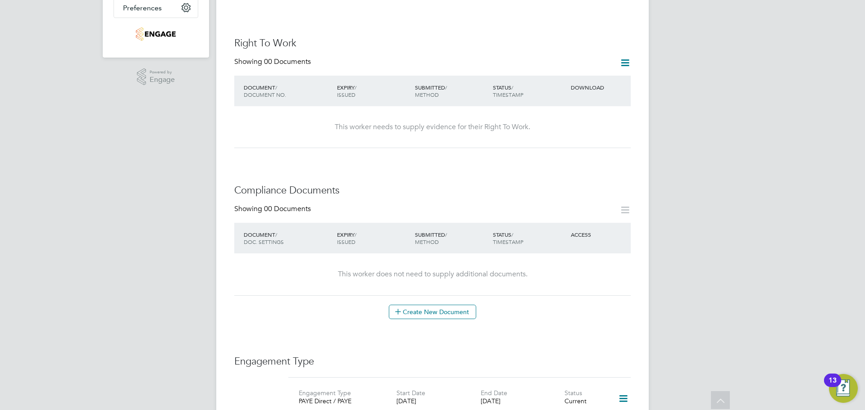
scroll to position [0, 0]
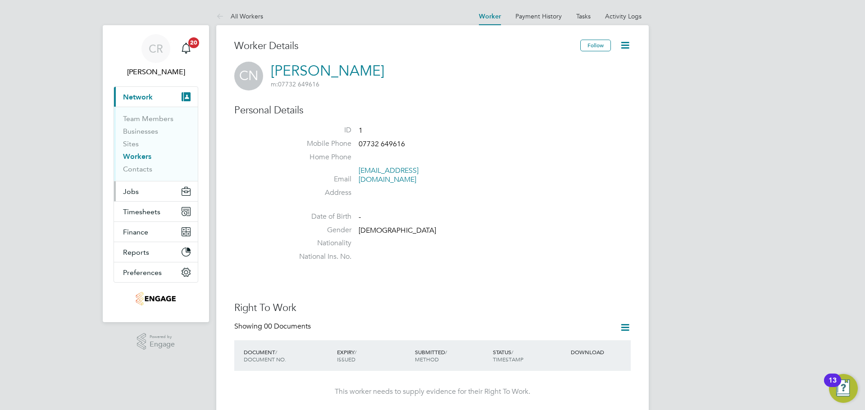
click at [136, 190] on span "Jobs" at bounding box center [131, 191] width 16 height 9
click at [125, 197] on button "Jobs" at bounding box center [156, 191] width 84 height 20
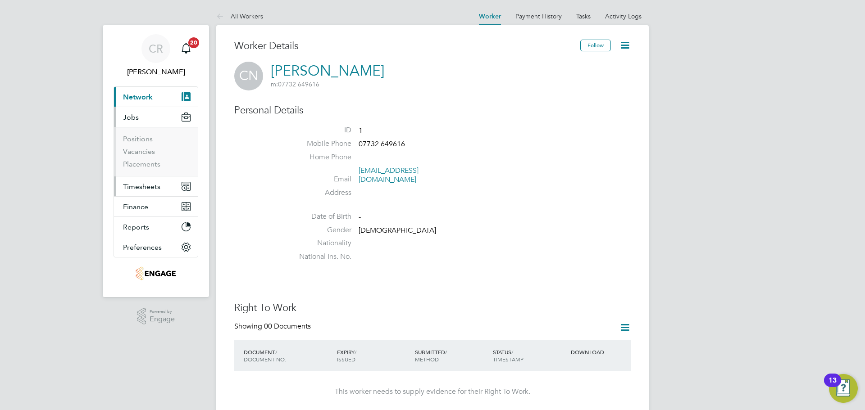
click at [128, 188] on ul "Current page: Network Team Members Businesses Sites Workers Contacts Jobs Posit…" at bounding box center [155, 171] width 85 height 171
click at [145, 152] on link "Vacancies" at bounding box center [139, 151] width 32 height 9
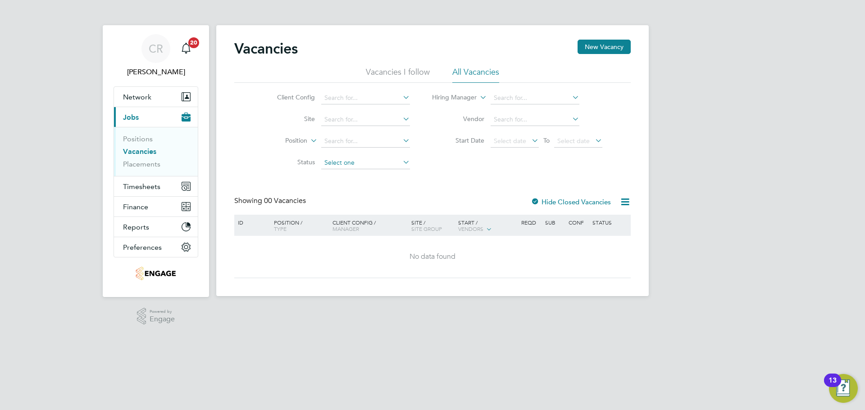
click at [351, 167] on input at bounding box center [365, 163] width 89 height 13
click at [352, 229] on li "Closed" at bounding box center [365, 234] width 90 height 12
type input "Closed"
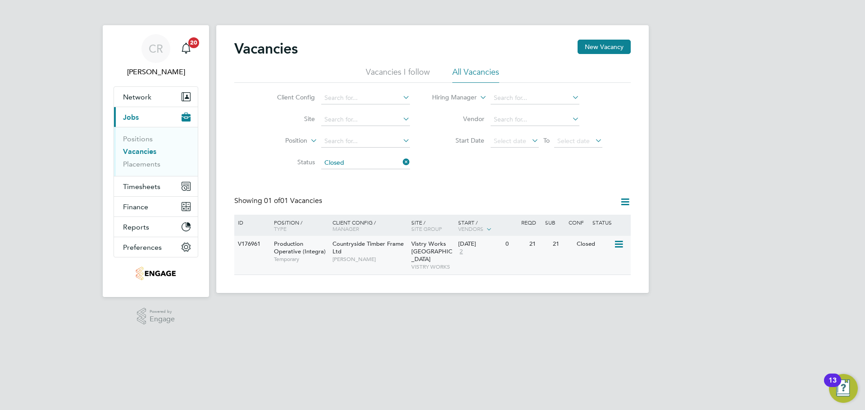
click at [618, 245] on icon at bounding box center [617, 244] width 9 height 11
click at [600, 265] on li "View Details" at bounding box center [596, 265] width 52 height 13
click at [617, 244] on icon at bounding box center [617, 244] width 9 height 11
click at [609, 285] on li "Update Status" at bounding box center [596, 290] width 52 height 13
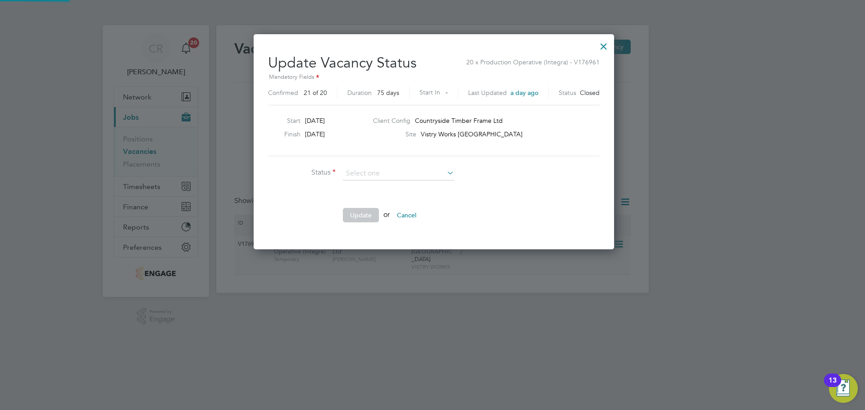
scroll to position [215, 357]
click at [391, 190] on li "Open" at bounding box center [398, 186] width 112 height 12
type input "Open"
click at [371, 215] on button "Update" at bounding box center [361, 215] width 36 height 14
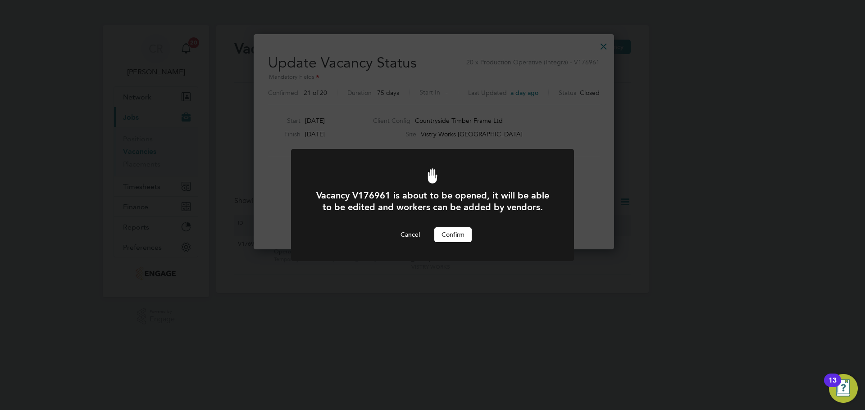
click at [460, 234] on button "Confirm" at bounding box center [452, 234] width 37 height 14
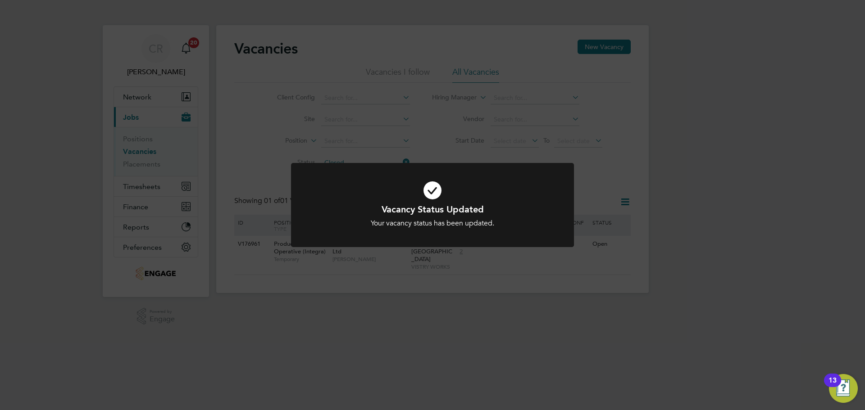
click at [464, 154] on div "Vacancy Status Updated Your vacancy status has been updated. Cancel Okay" at bounding box center [432, 205] width 865 height 410
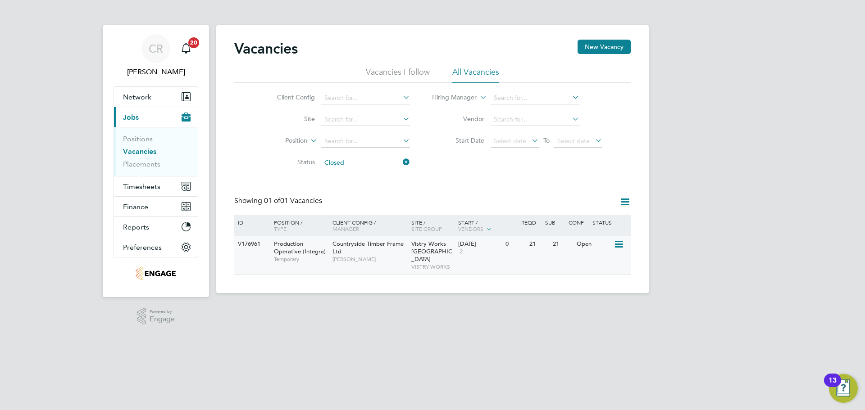
click at [487, 246] on div "[DATE]" at bounding box center [479, 244] width 43 height 8
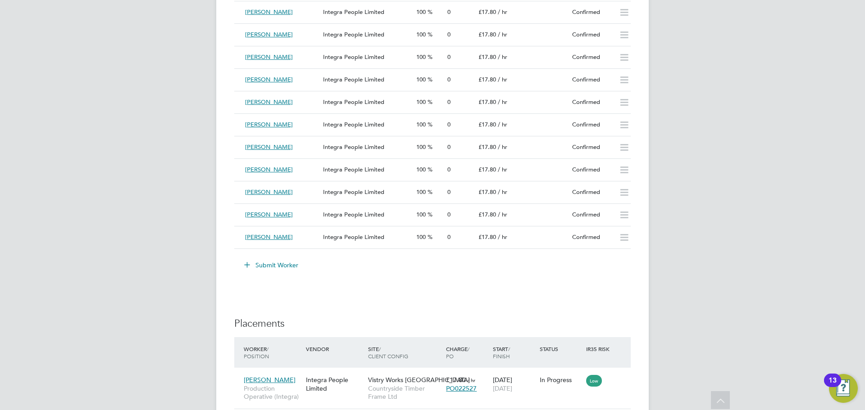
click at [277, 264] on button "Submit Worker" at bounding box center [272, 265] width 68 height 14
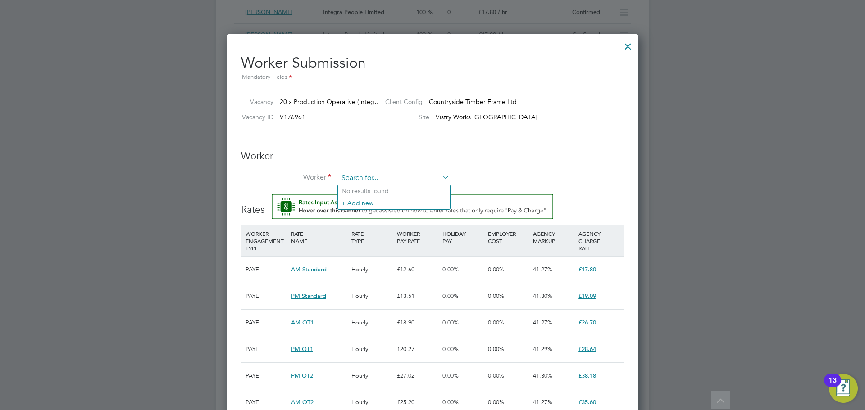
click at [362, 178] on input at bounding box center [393, 179] width 111 height 14
type input "ca"
click at [381, 181] on input at bounding box center [393, 179] width 111 height 14
click at [411, 187] on li "[PERSON_NAME] [PERSON_NAME] (1)" at bounding box center [398, 191] width 120 height 12
type input "[PERSON_NAME] (1)"
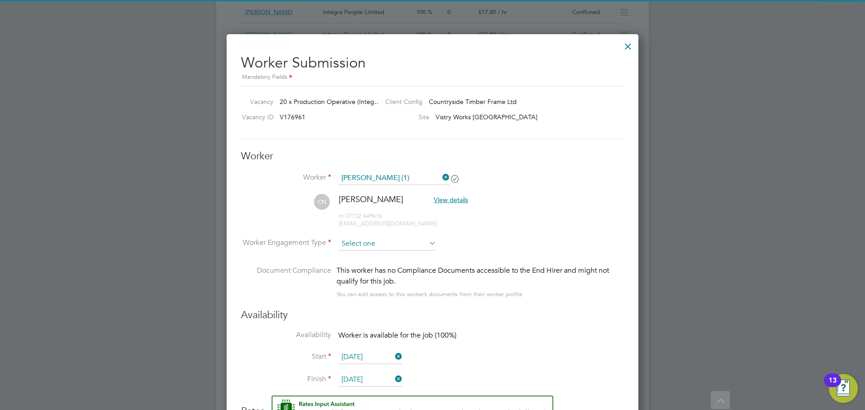
click at [386, 241] on input at bounding box center [387, 244] width 98 height 14
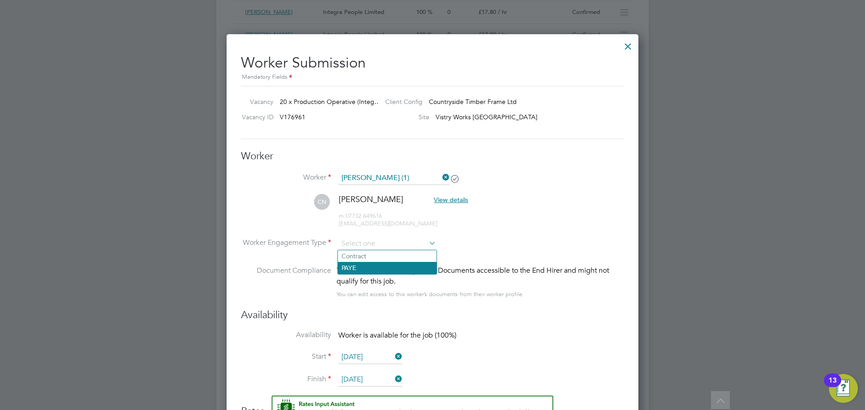
click at [384, 264] on li "PAYE" at bounding box center [387, 268] width 99 height 12
type input "PAYE"
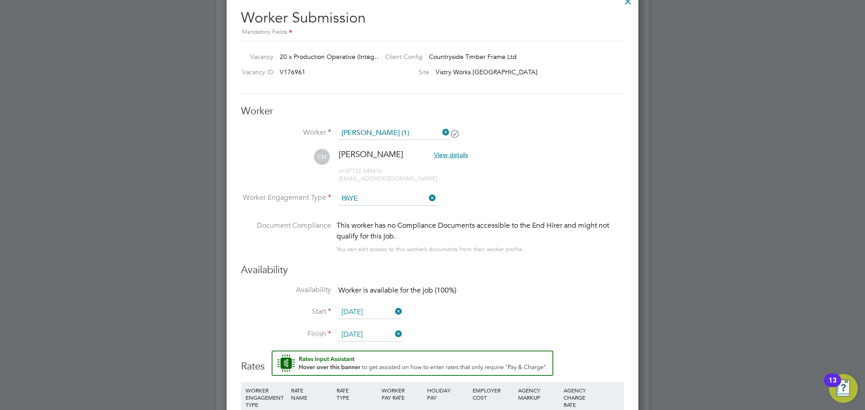
click at [378, 308] on input "[DATE]" at bounding box center [370, 313] width 64 height 14
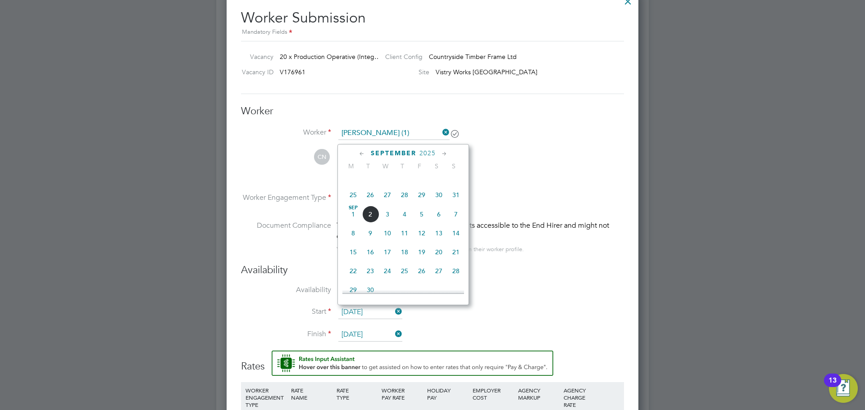
click at [353, 203] on span "25" at bounding box center [352, 194] width 17 height 17
type input "[DATE]"
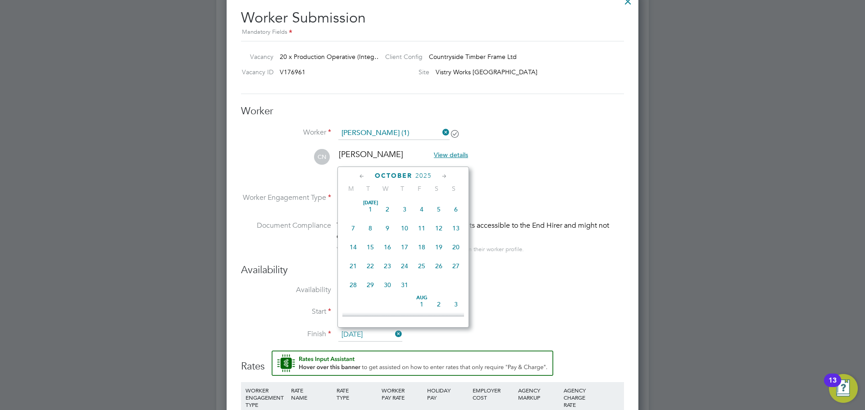
click at [378, 334] on input "[DATE]" at bounding box center [370, 335] width 64 height 14
click at [426, 176] on span "2025" at bounding box center [423, 176] width 16 height 8
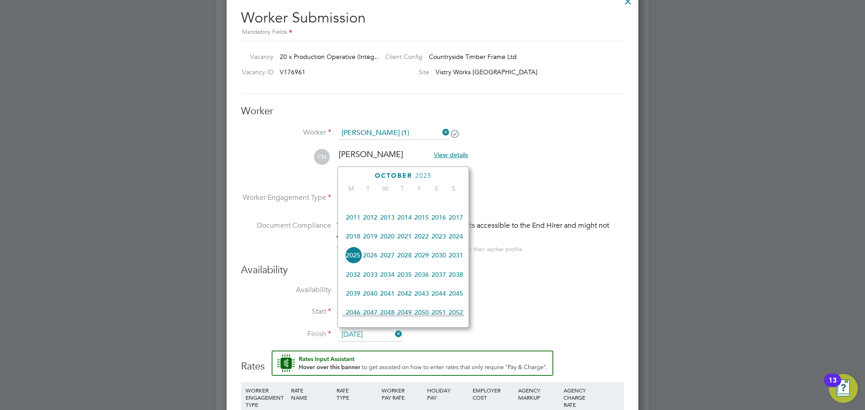
drag, startPoint x: 370, startPoint y: 259, endPoint x: 385, endPoint y: 262, distance: 15.1
click at [370, 259] on span "2026" at bounding box center [370, 255] width 17 height 17
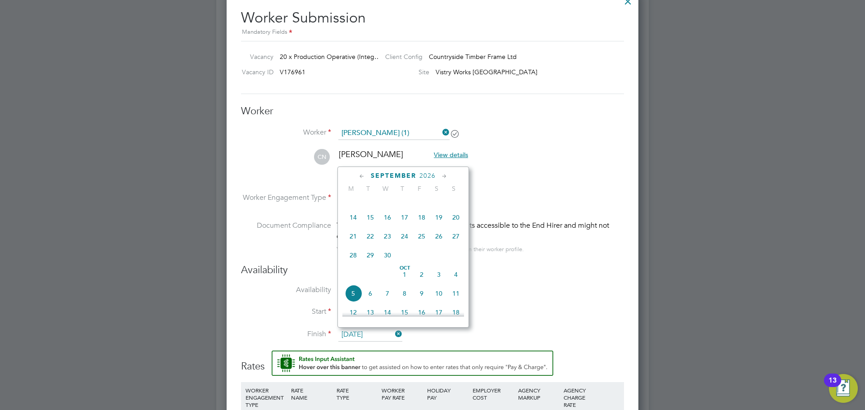
click at [407, 279] on span "[DATE]" at bounding box center [404, 274] width 17 height 17
type input "[DATE]"
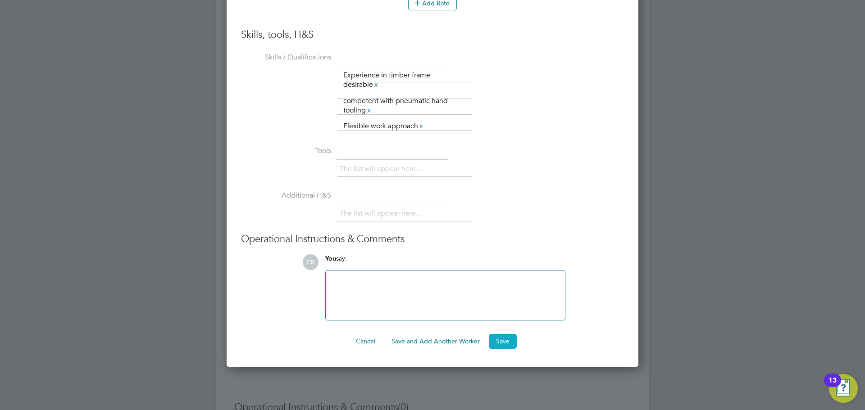
click at [497, 346] on button "Save" at bounding box center [503, 341] width 28 height 14
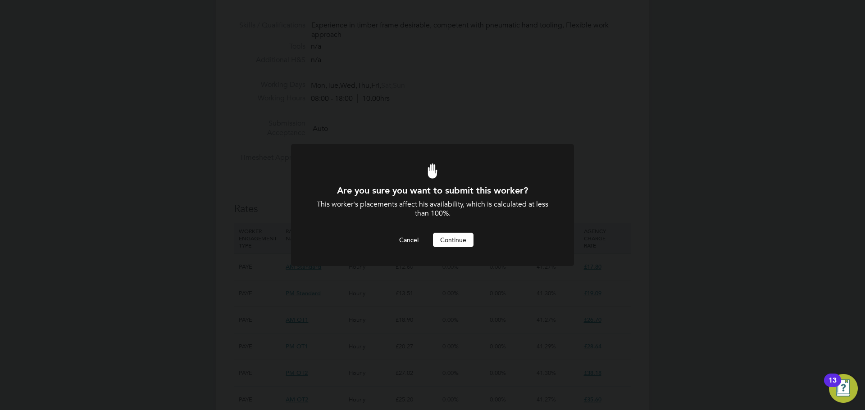
click at [460, 233] on button "Continue" at bounding box center [453, 240] width 41 height 14
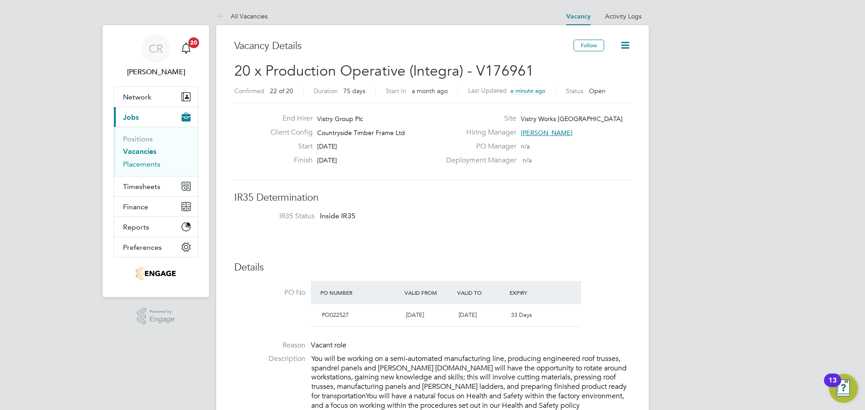
click at [150, 163] on link "Placements" at bounding box center [141, 164] width 37 height 9
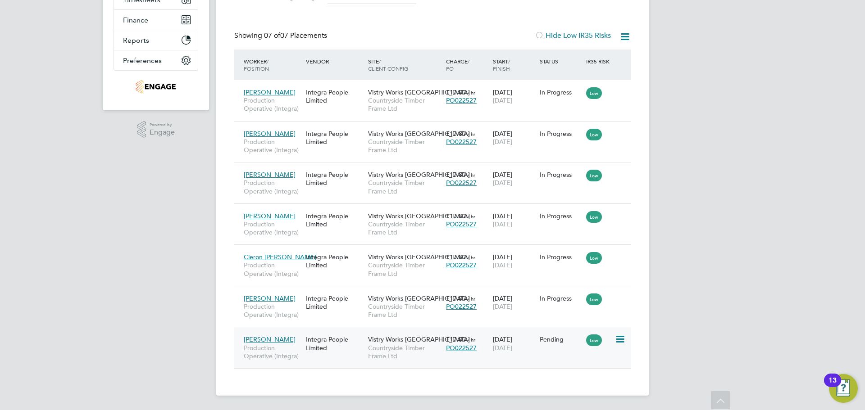
click at [620, 339] on icon at bounding box center [619, 339] width 9 height 11
click at [582, 396] on li "Start" at bounding box center [592, 395] width 64 height 13
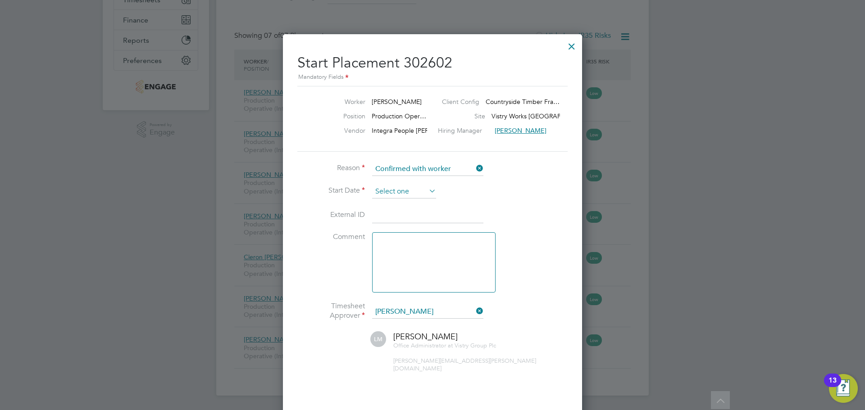
click at [394, 187] on input at bounding box center [404, 192] width 64 height 14
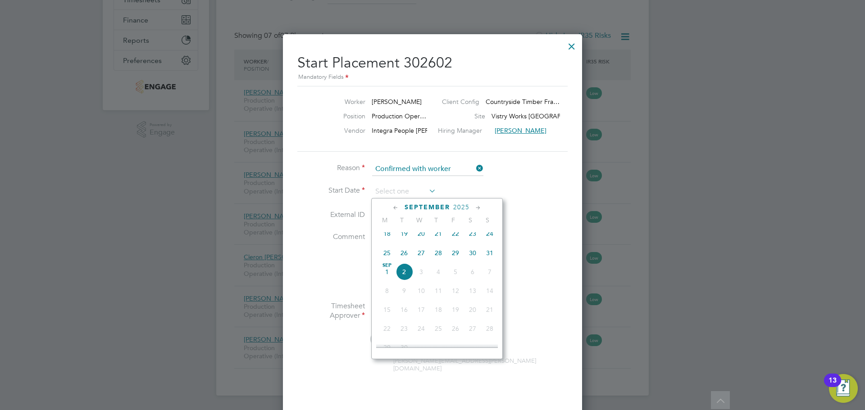
click at [389, 259] on span "25" at bounding box center [386, 253] width 17 height 17
type input "[DATE]"
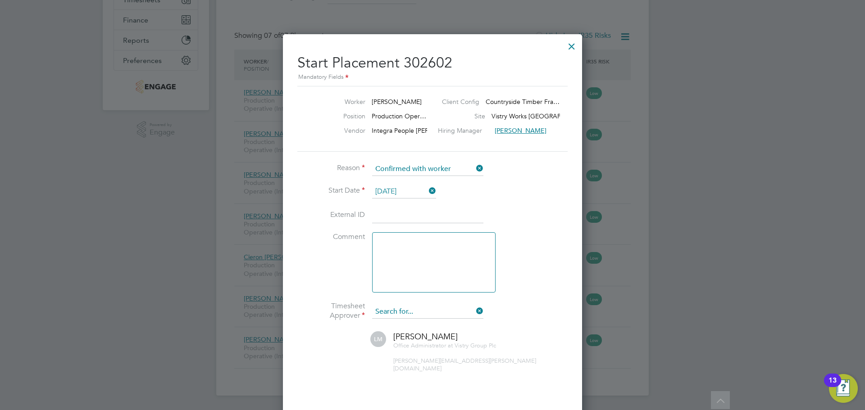
click at [412, 312] on input at bounding box center [427, 312] width 111 height 14
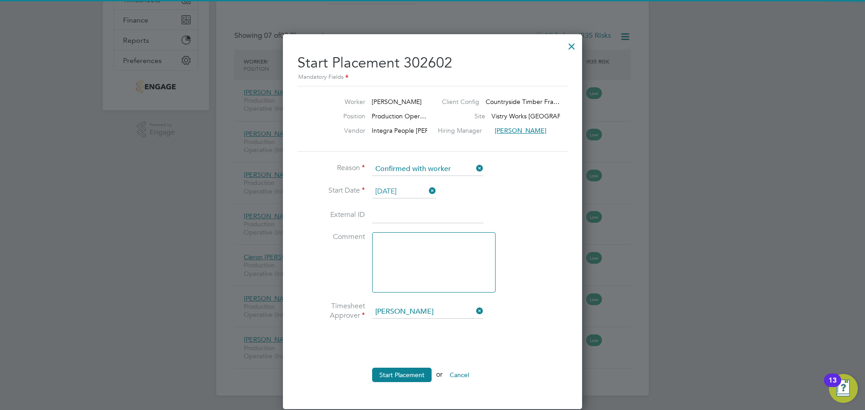
click at [404, 327] on li "[PERSON_NAME]" at bounding box center [427, 325] width 112 height 12
type input "[PERSON_NAME]"
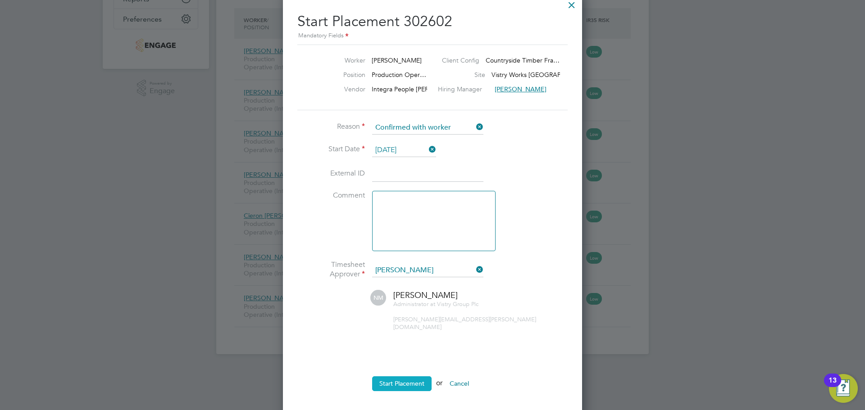
click at [402, 380] on button "Start Placement" at bounding box center [401, 383] width 59 height 14
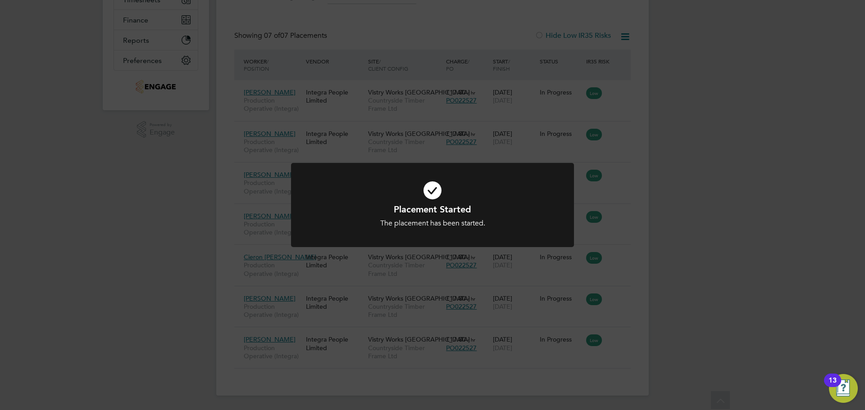
click at [725, 178] on div "Placement Started The placement has been started. Cancel Okay" at bounding box center [432, 205] width 865 height 410
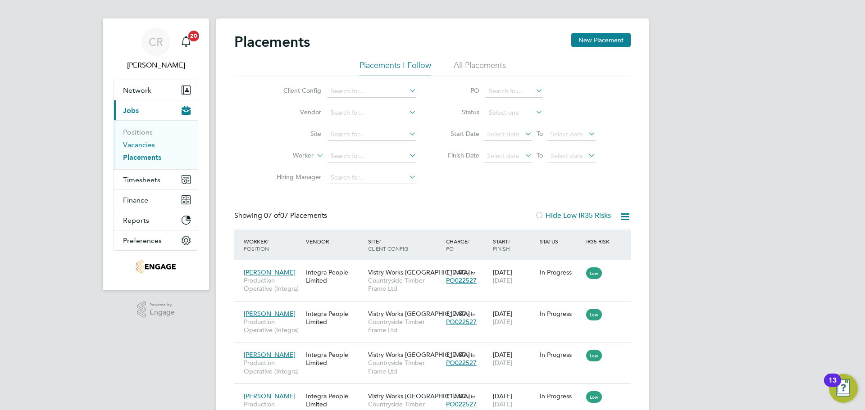
click at [139, 142] on link "Vacancies" at bounding box center [139, 144] width 32 height 9
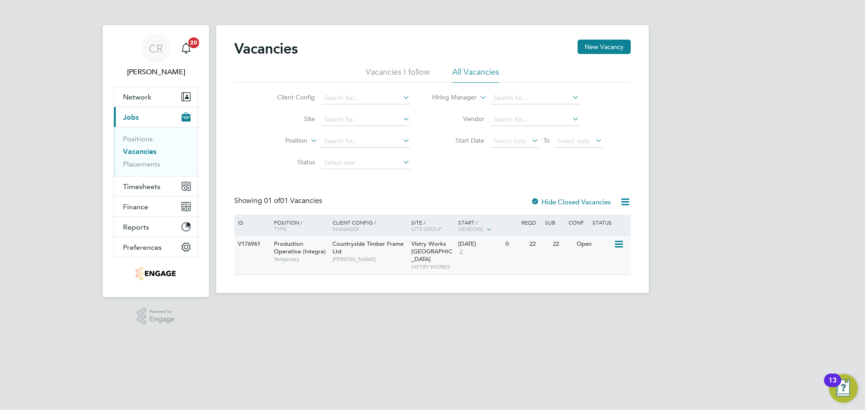
click at [616, 242] on icon at bounding box center [617, 244] width 9 height 11
click at [542, 181] on div "Vacancies New Vacancy Vacancies I follow All Vacancies Client Config Site Posit…" at bounding box center [432, 157] width 396 height 235
click at [145, 183] on span "Timesheets" at bounding box center [141, 186] width 37 height 9
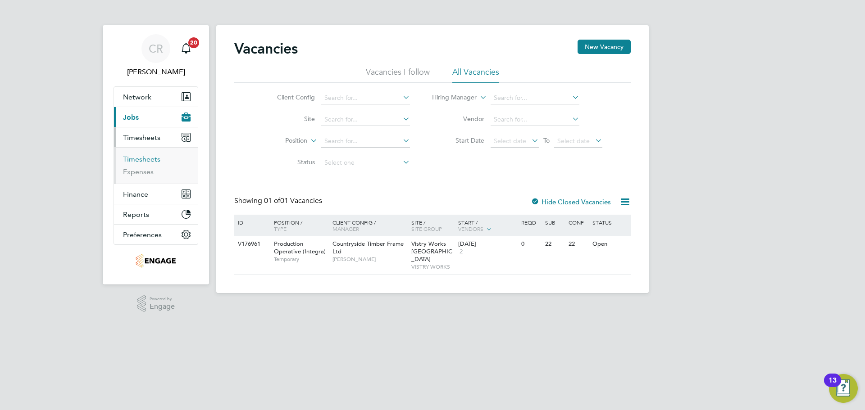
click at [140, 158] on link "Timesheets" at bounding box center [141, 159] width 37 height 9
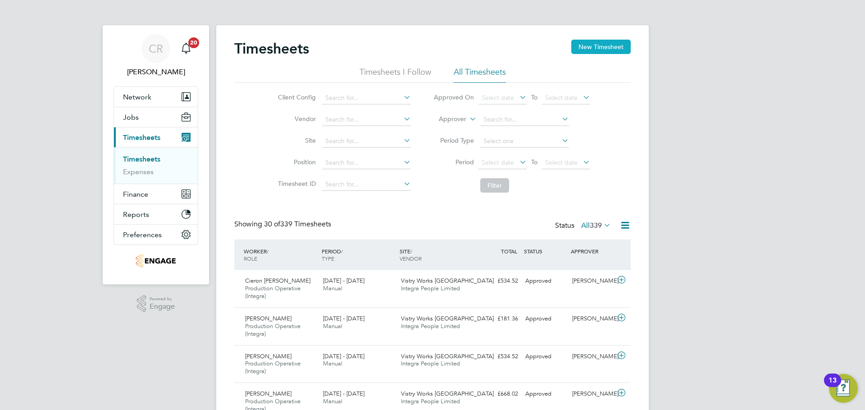
click at [590, 46] on button "New Timesheet" at bounding box center [600, 47] width 59 height 14
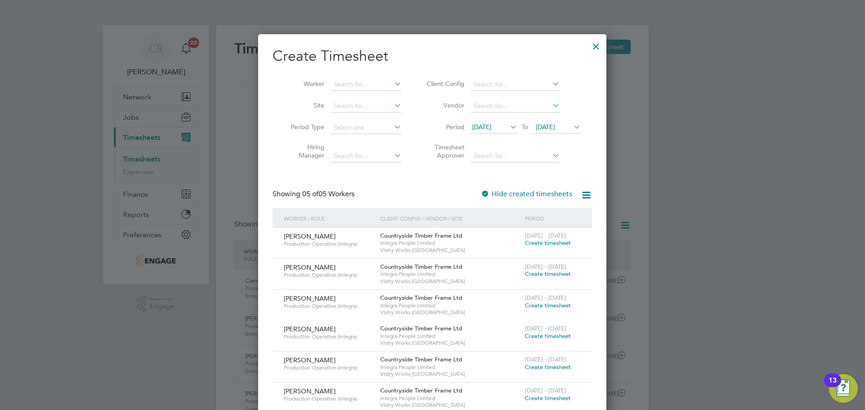
click at [551, 398] on span "Create timesheet" at bounding box center [548, 398] width 46 height 8
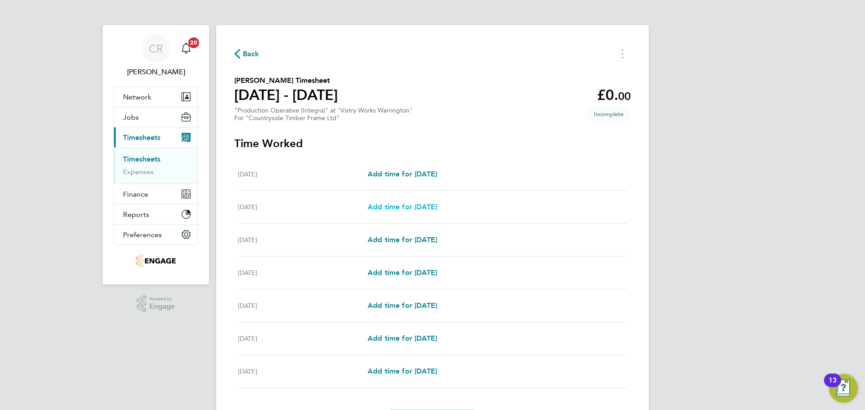
click at [437, 208] on span "Add time for [DATE]" at bounding box center [401, 207] width 69 height 9
select select "15"
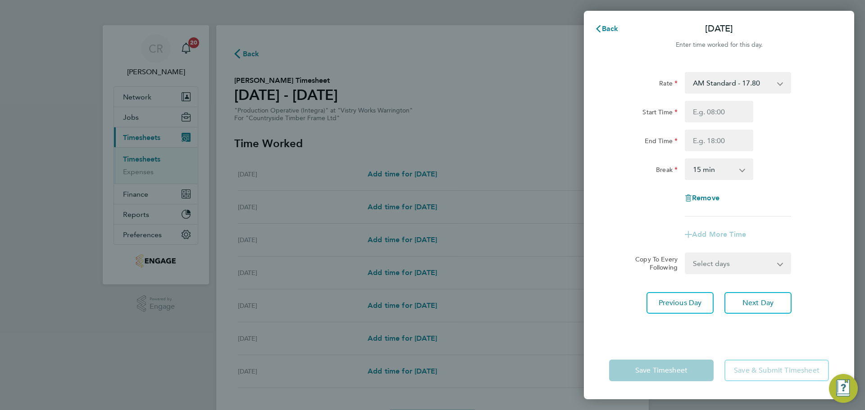
click at [753, 86] on select "AM Standard - 17.80 PM OT2 - 38.18 AM OT1 - 26.70 PM OT1 - 28.64 PM Standard - …" at bounding box center [732, 83] width 94 height 20
select select "15"
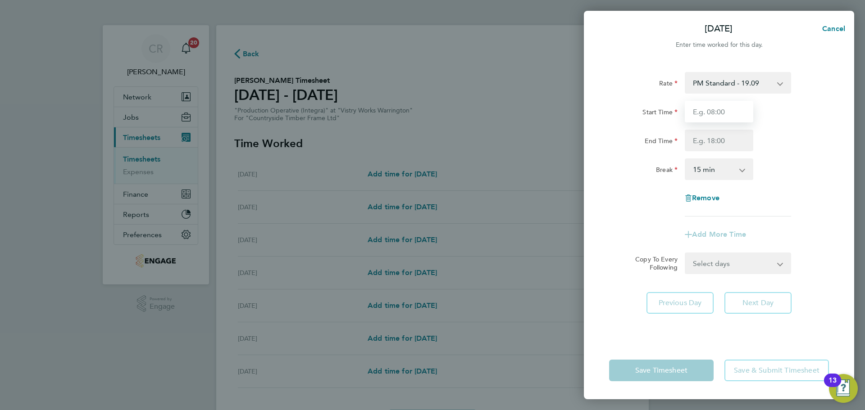
click at [721, 113] on input "Start Time" at bounding box center [718, 112] width 68 height 22
type input "14:00"
click at [716, 154] on div "Rate PM Standard - 19.09 PM OT2 - 38.18 AM OT1 - 26.70 PM OT1 - 28.64 AM OT2 - …" at bounding box center [719, 144] width 220 height 145
click at [716, 145] on input "End Time" at bounding box center [718, 141] width 68 height 22
type input "00:00"
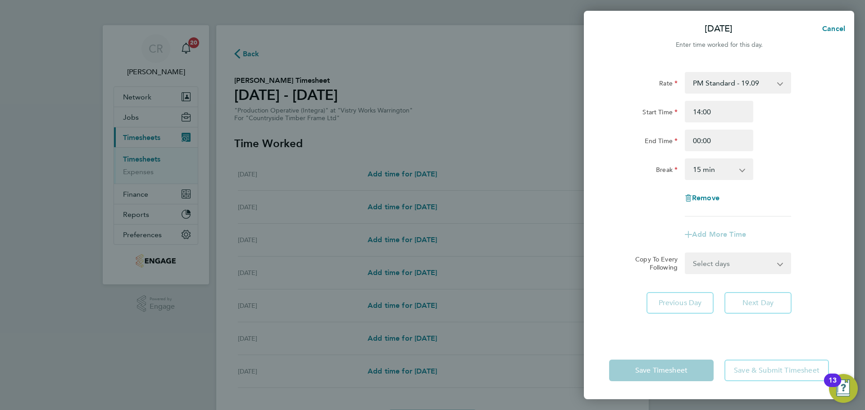
click at [720, 172] on select "0 min 15 min 30 min 45 min 60 min 75 min 90 min" at bounding box center [713, 169] width 56 height 20
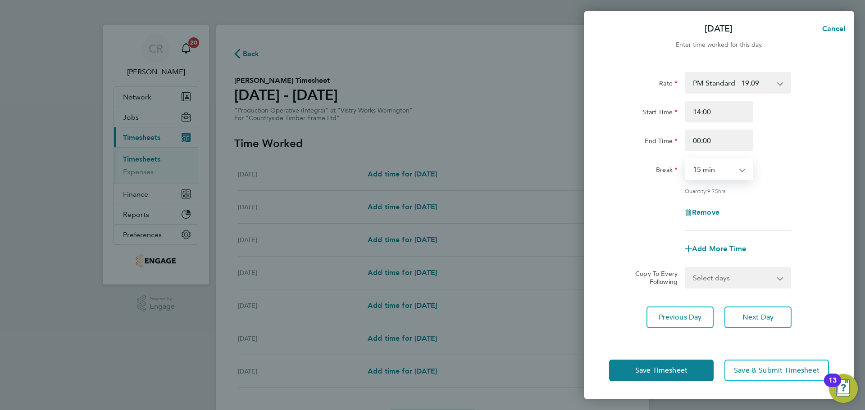
select select "30"
click at [685, 159] on select "0 min 15 min 30 min 45 min 60 min 75 min 90 min" at bounding box center [713, 169] width 56 height 20
click at [700, 367] on button "Save Timesheet" at bounding box center [661, 371] width 104 height 22
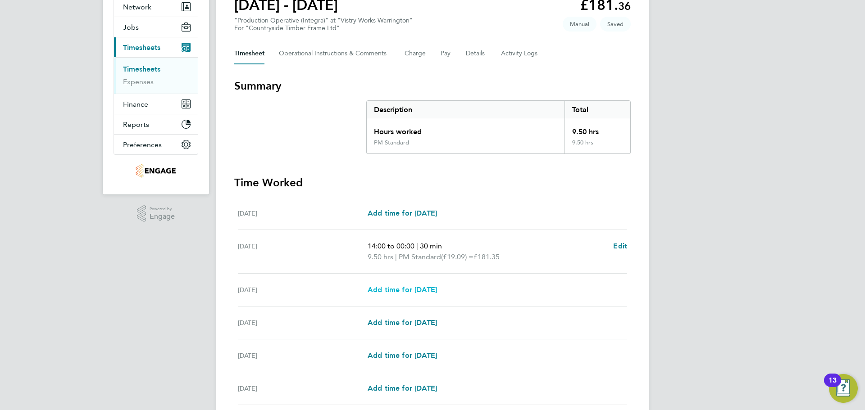
click at [437, 285] on span "Add time for [DATE]" at bounding box center [401, 289] width 69 height 9
select select "15"
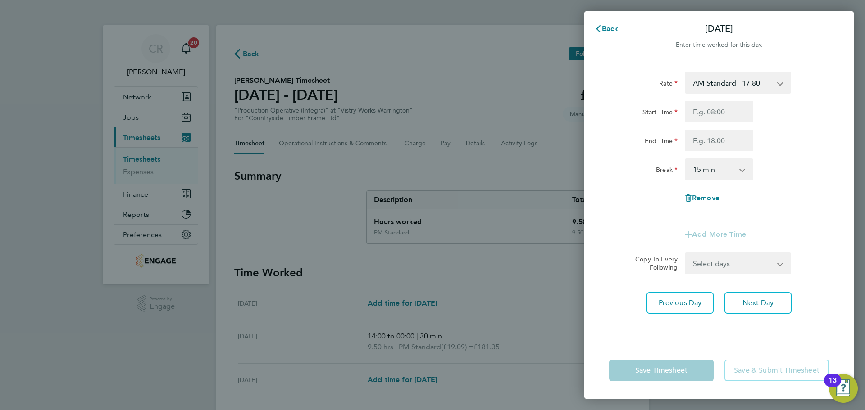
drag, startPoint x: 716, startPoint y: 81, endPoint x: 716, endPoint y: 89, distance: 8.2
click at [716, 81] on select "AM Standard - 17.80 PM OT2 - 38.18 AM OT1 - 26.70 PM OT1 - 28.64 PM Standard - …" at bounding box center [732, 83] width 94 height 20
select select "15"
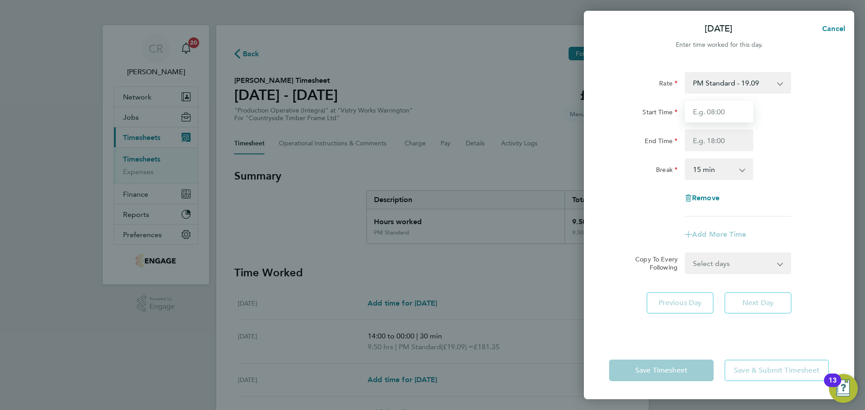
click at [716, 117] on input "Start Time" at bounding box center [718, 112] width 68 height 22
type input "14:00"
click at [724, 140] on input "End Time" at bounding box center [718, 141] width 68 height 22
type input "00:00"
click at [721, 177] on select "0 min 15 min 30 min 45 min 60 min 75 min 90 min" at bounding box center [713, 169] width 56 height 20
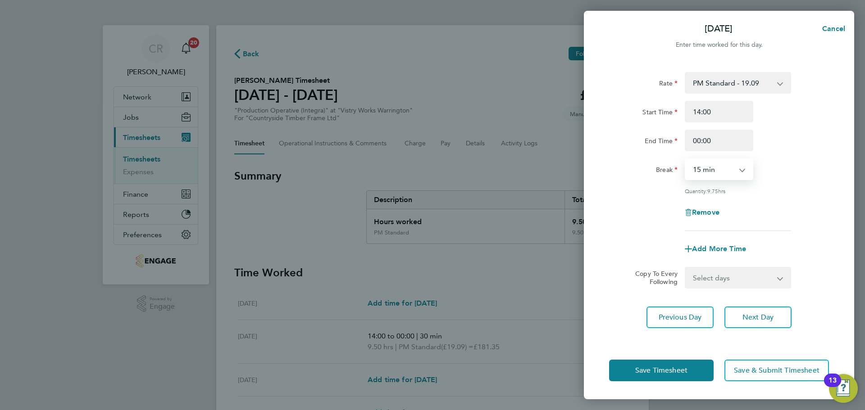
select select "30"
click at [685, 159] on select "0 min 15 min 30 min 45 min 60 min 75 min 90 min" at bounding box center [713, 169] width 56 height 20
click at [699, 364] on button "Save Timesheet" at bounding box center [661, 371] width 104 height 22
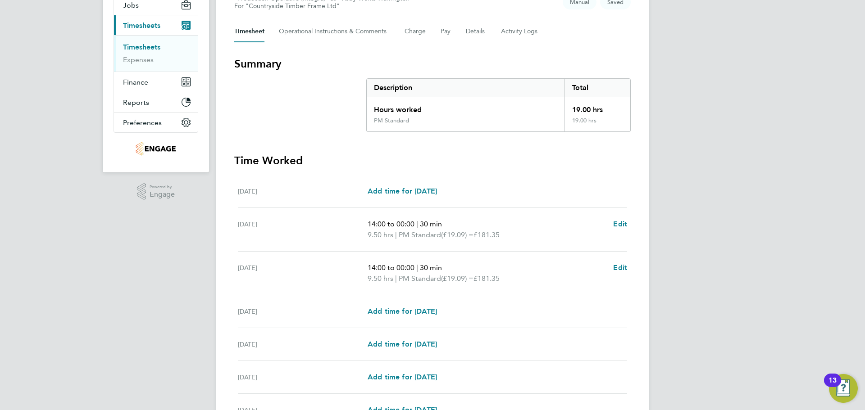
scroll to position [135, 0]
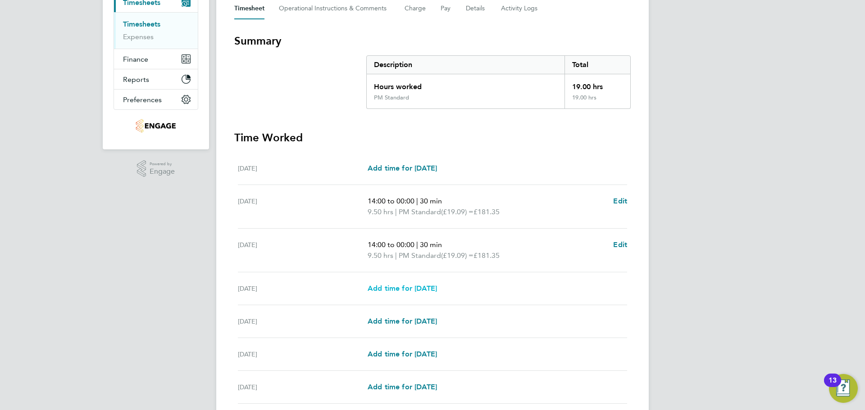
click at [436, 293] on link "Add time for [DATE]" at bounding box center [401, 288] width 69 height 11
select select "15"
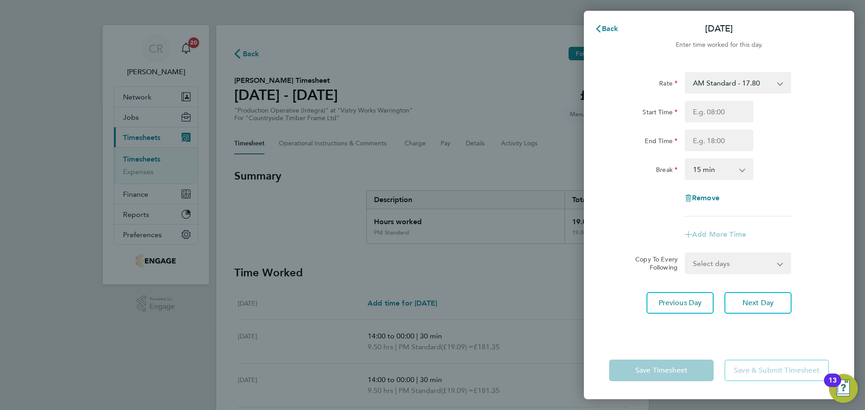
click at [735, 91] on select "AM Standard - 17.80 PM OT2 - 38.18 AM OT1 - 26.70 PM OT1 - 28.64 PM Standard - …" at bounding box center [732, 83] width 94 height 20
select select "15"
click at [729, 100] on div "Rate PM Standard - 19.09 PM OT2 - 38.18 AM OT1 - 26.70 PM OT1 - 28.64 AM OT2 - …" at bounding box center [719, 144] width 220 height 145
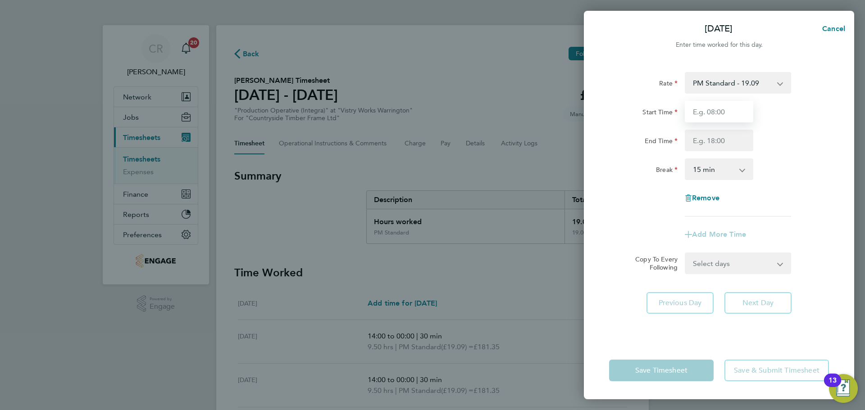
click at [725, 109] on input "Start Time" at bounding box center [718, 112] width 68 height 22
type input "14:00"
drag, startPoint x: 721, startPoint y: 145, endPoint x: 721, endPoint y: 150, distance: 5.0
click at [722, 146] on input "End Time" at bounding box center [718, 141] width 68 height 22
type input "23:30"
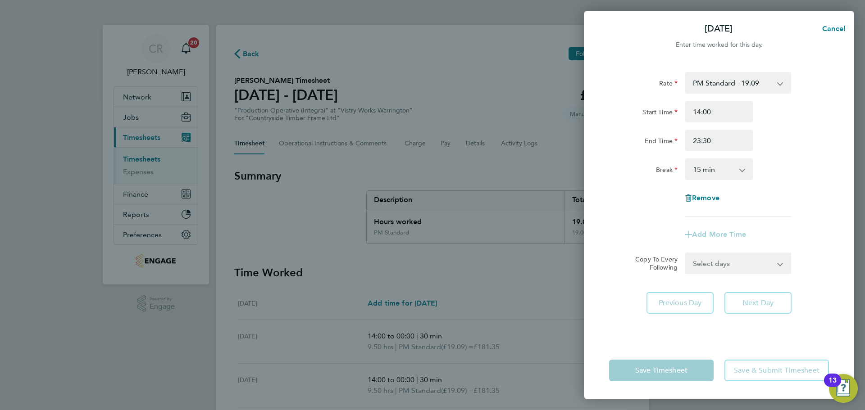
click at [716, 175] on select "0 min 15 min 30 min 45 min 60 min 75 min 90 min" at bounding box center [713, 169] width 56 height 20
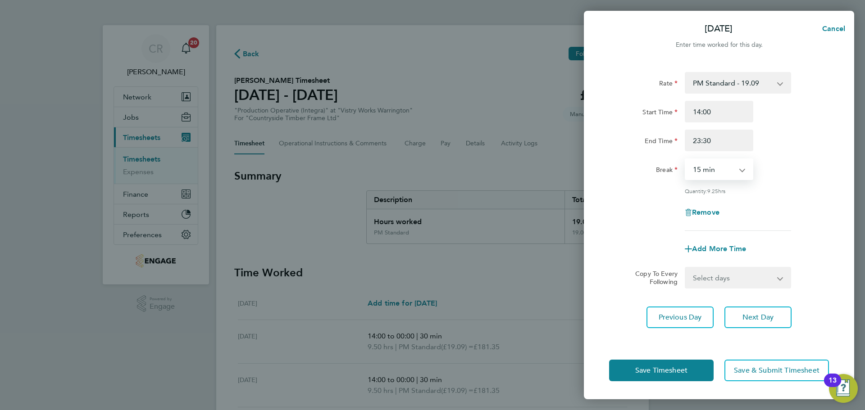
select select "30"
click at [685, 159] on select "0 min 15 min 30 min 45 min 60 min 75 min 90 min" at bounding box center [713, 169] width 56 height 20
click at [698, 371] on button "Save Timesheet" at bounding box center [661, 371] width 104 height 22
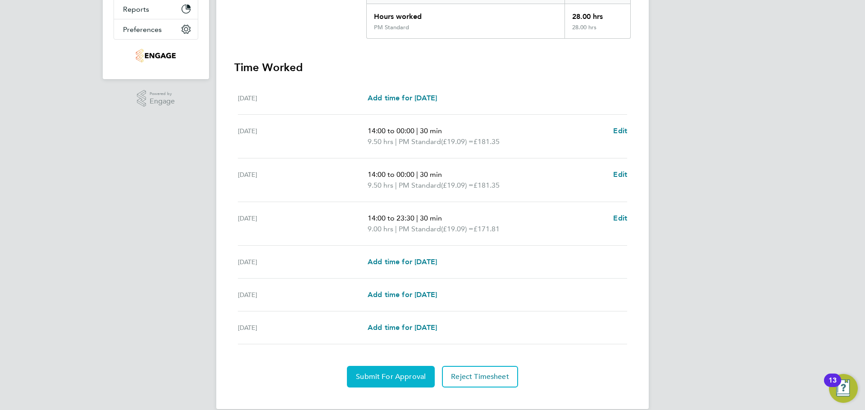
scroll to position [219, 0]
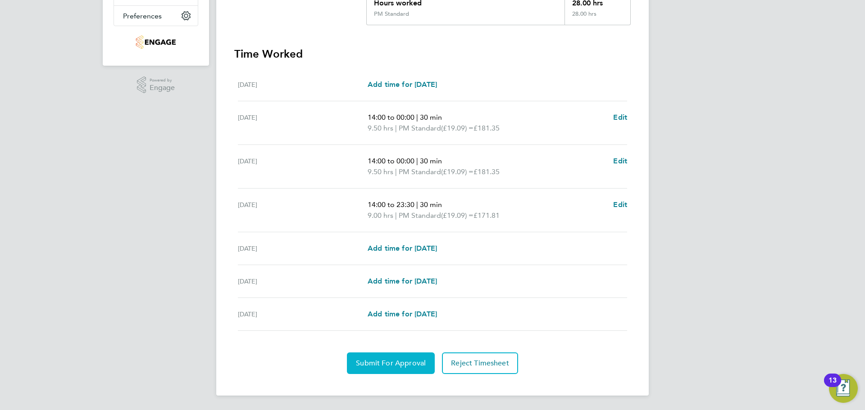
click at [387, 358] on button "Submit For Approval" at bounding box center [391, 364] width 88 height 22
